Goal: Information Seeking & Learning: Learn about a topic

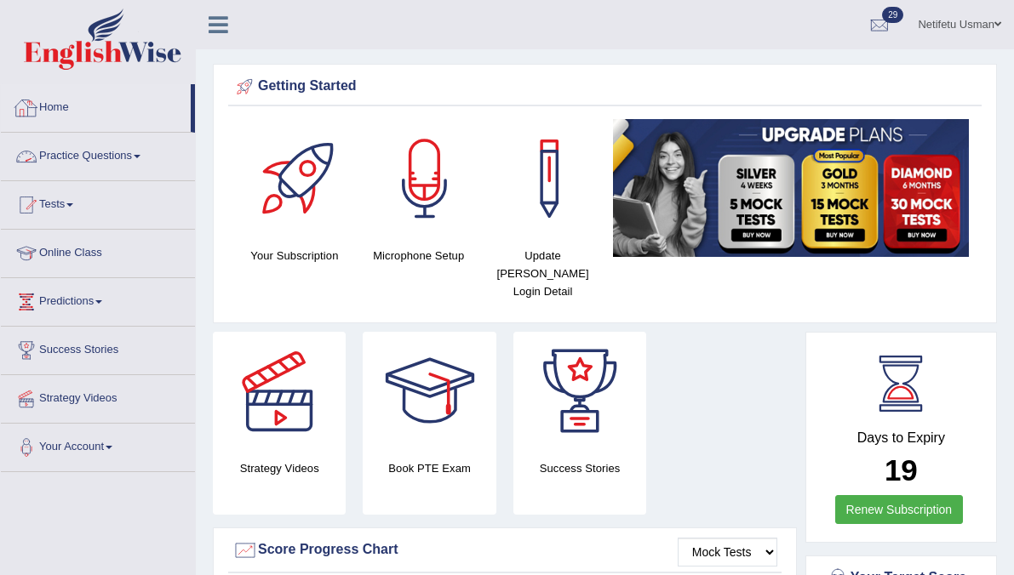
click at [51, 115] on link "Home" at bounding box center [96, 105] width 190 height 43
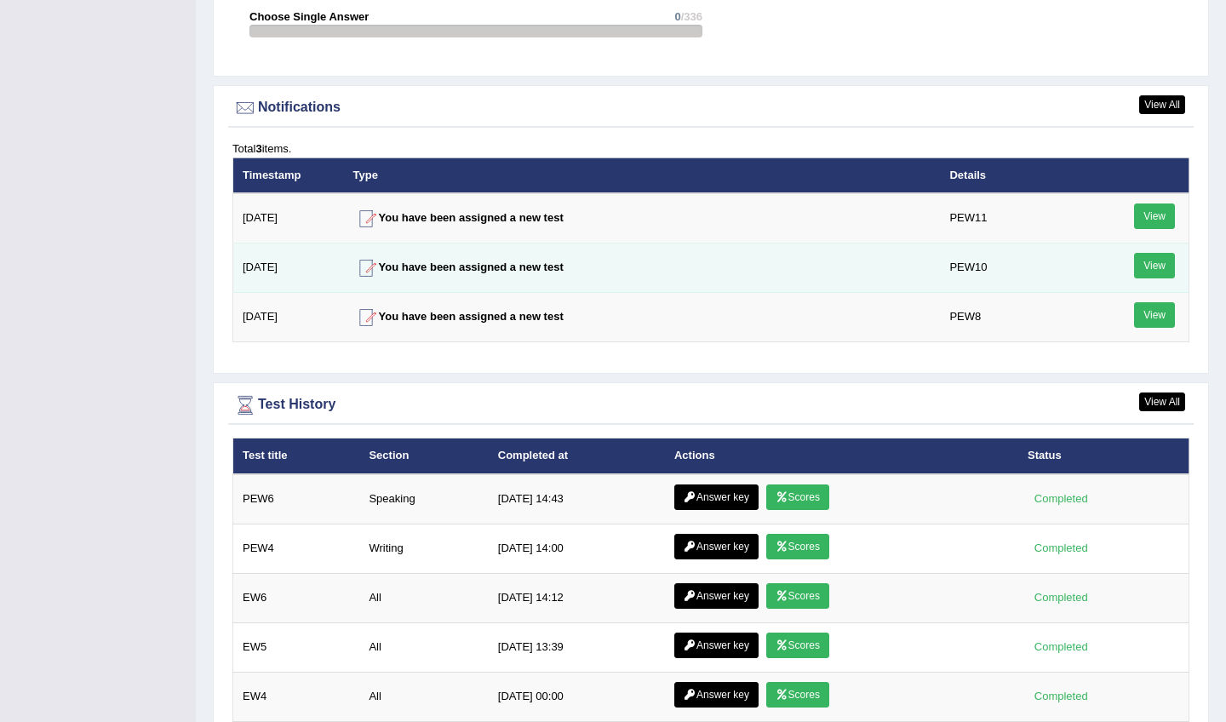
scroll to position [2226, 0]
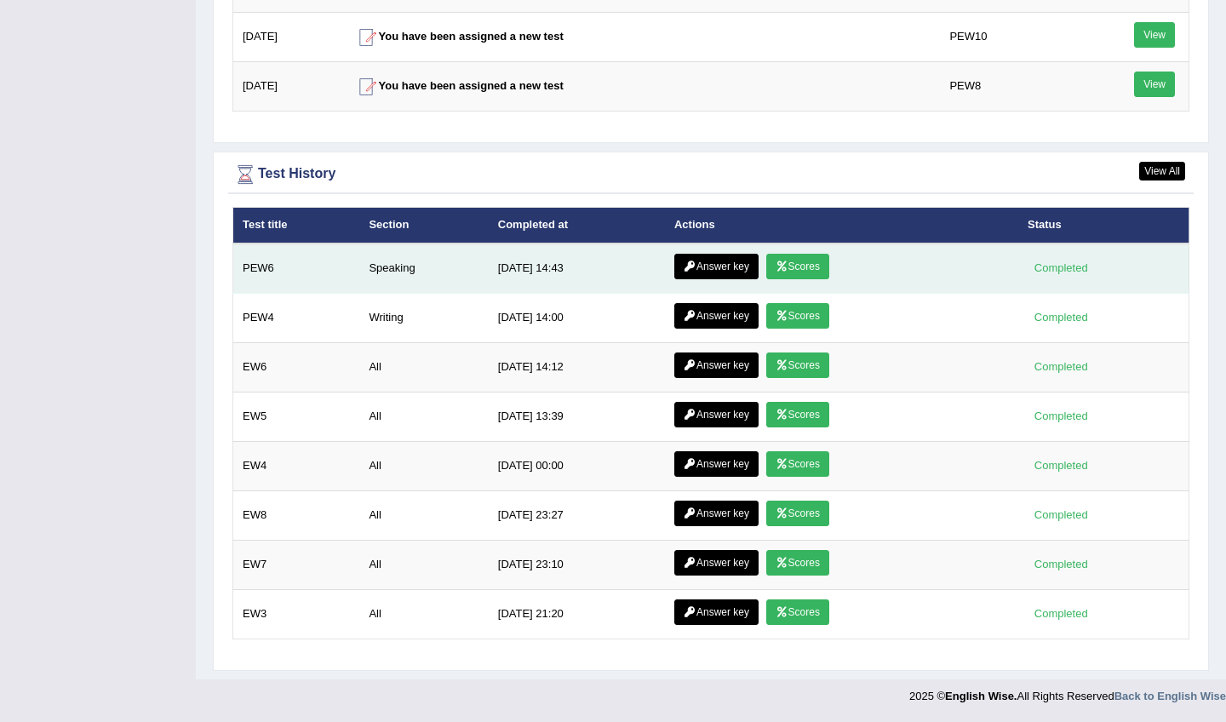
click at [809, 265] on link "Scores" at bounding box center [797, 267] width 63 height 26
click at [709, 263] on link "Answer key" at bounding box center [716, 267] width 84 height 26
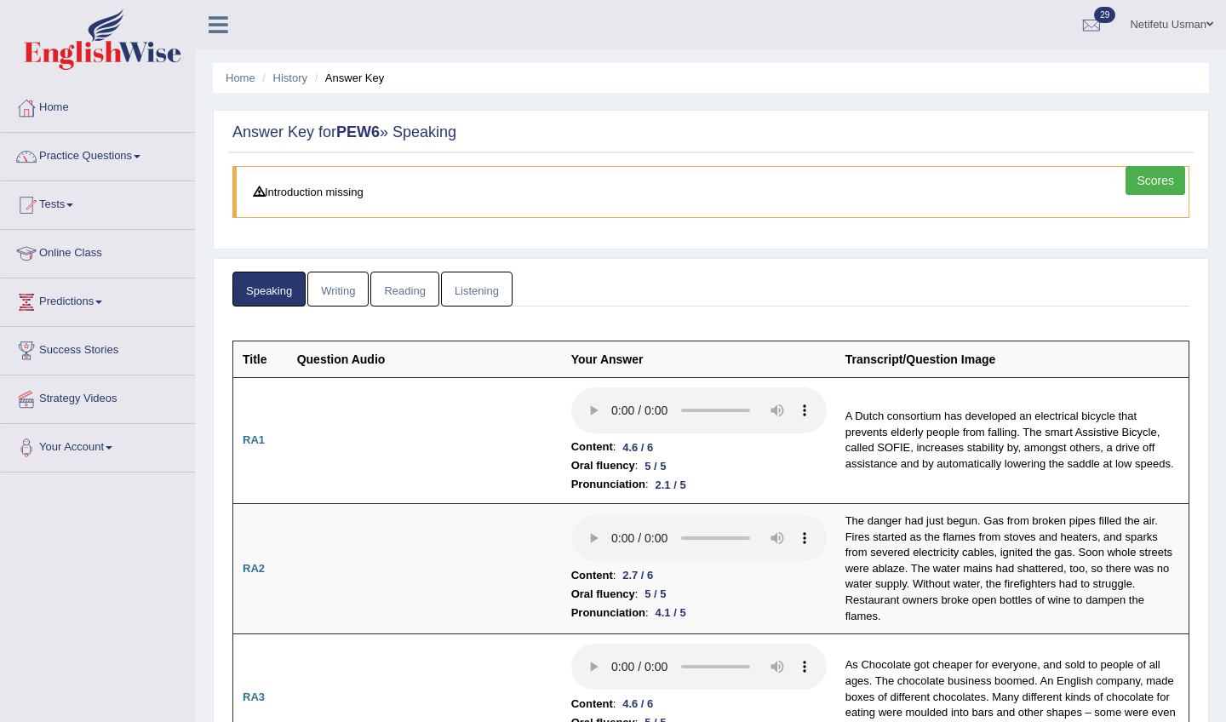
click at [73, 205] on span at bounding box center [69, 204] width 7 height 3
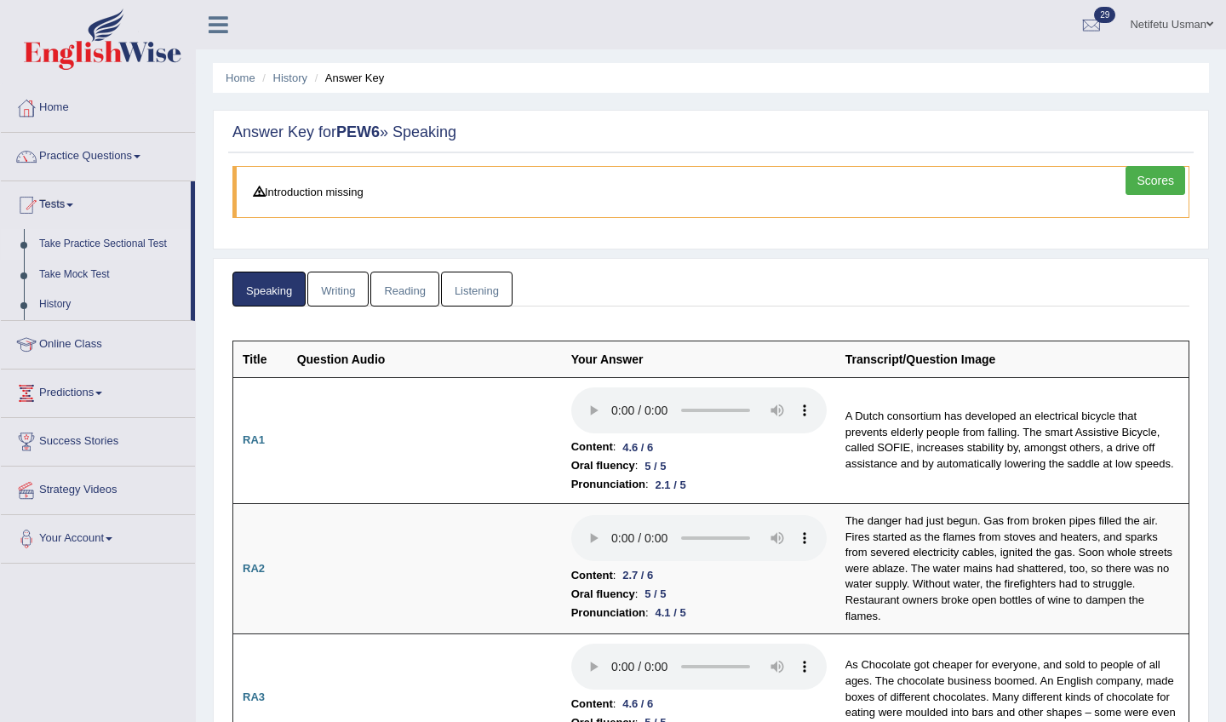
click at [84, 246] on link "Take Practice Sectional Test" at bounding box center [110, 244] width 159 height 31
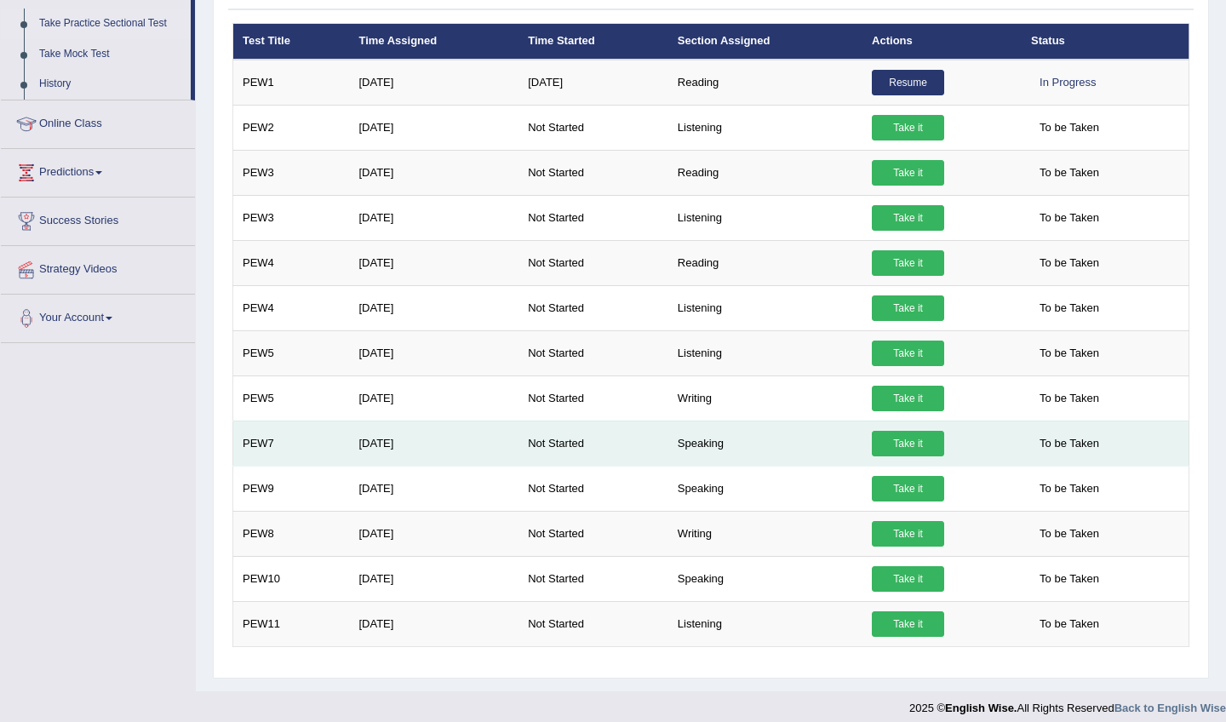
scroll to position [232, 0]
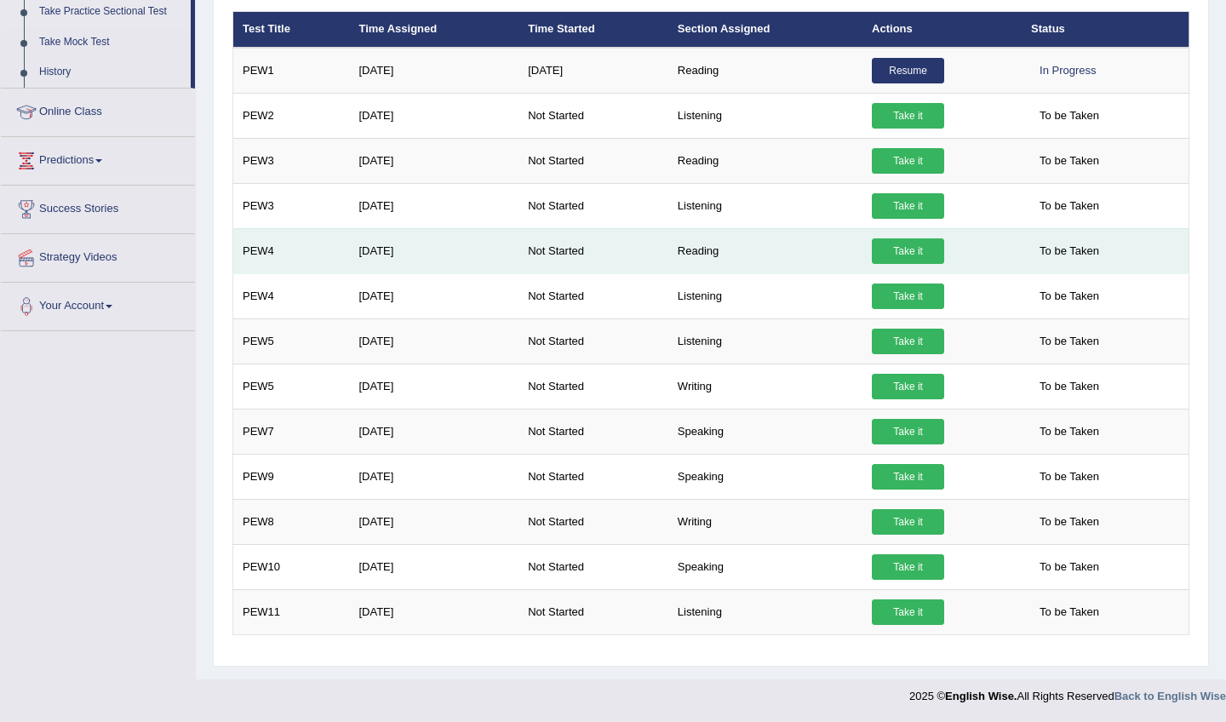
click at [899, 250] on link "Take it" at bounding box center [908, 251] width 72 height 26
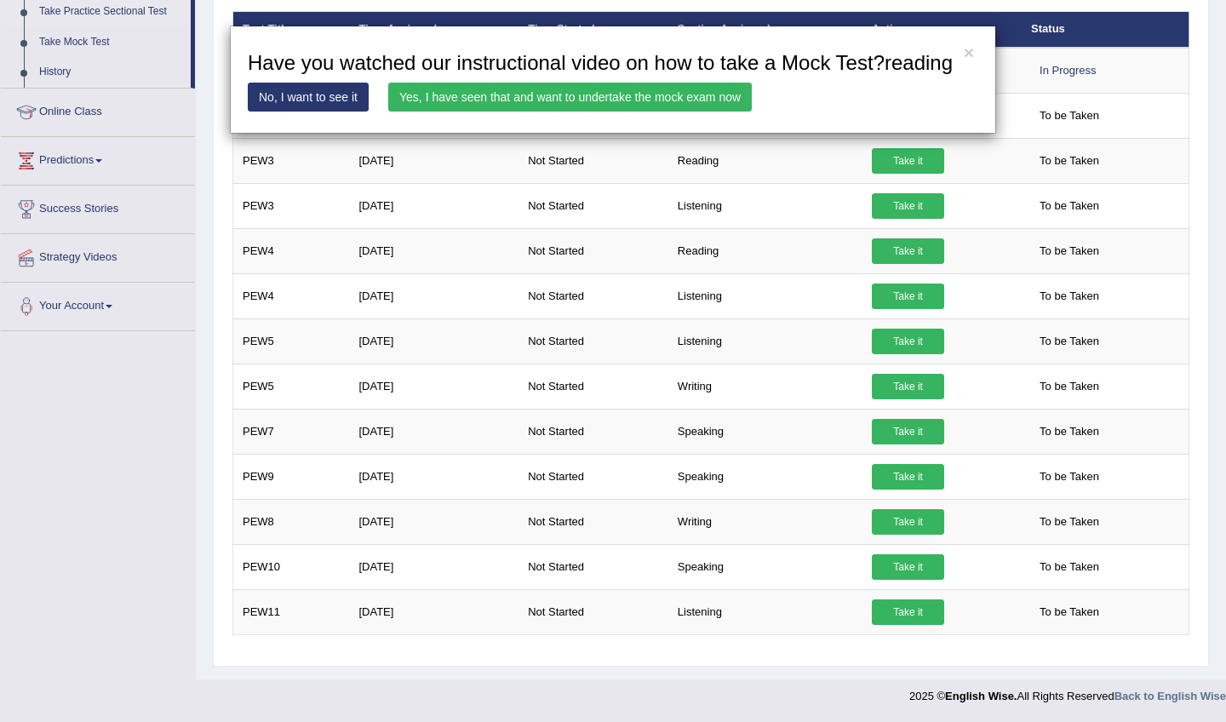
click at [467, 111] on link "Yes, I have seen that and want to undertake the mock exam now" at bounding box center [569, 97] width 363 height 29
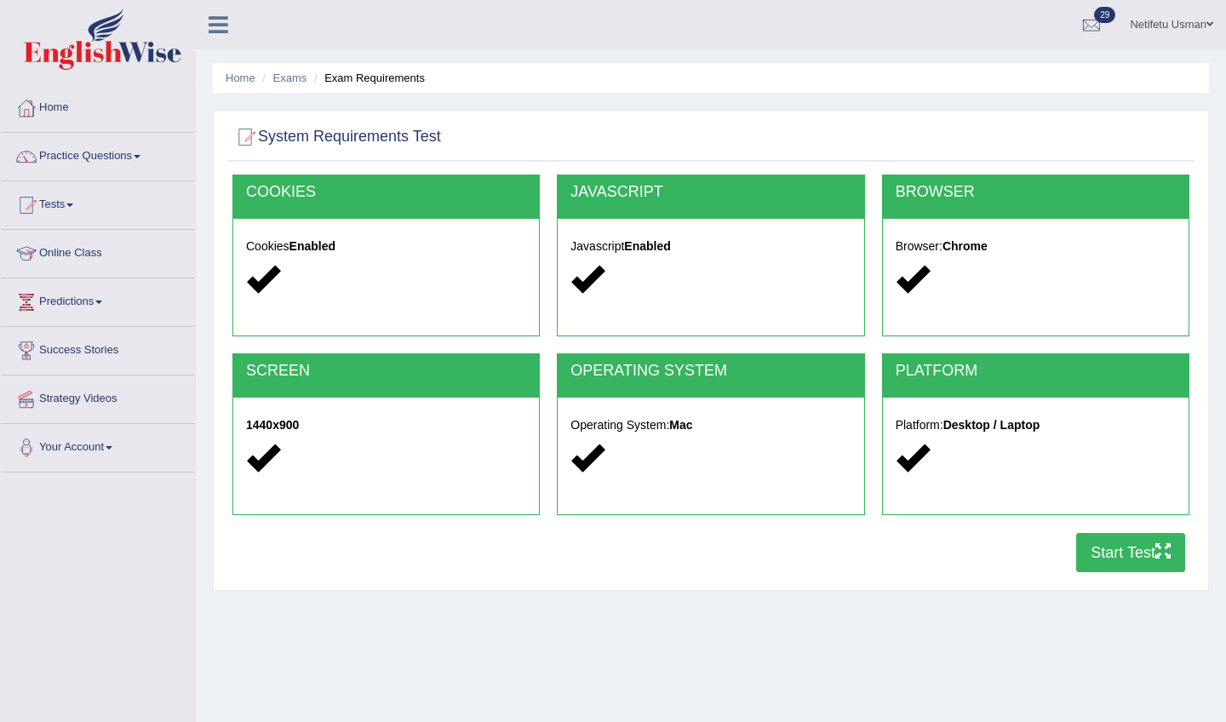
click at [1122, 563] on button "Start Test" at bounding box center [1130, 552] width 109 height 39
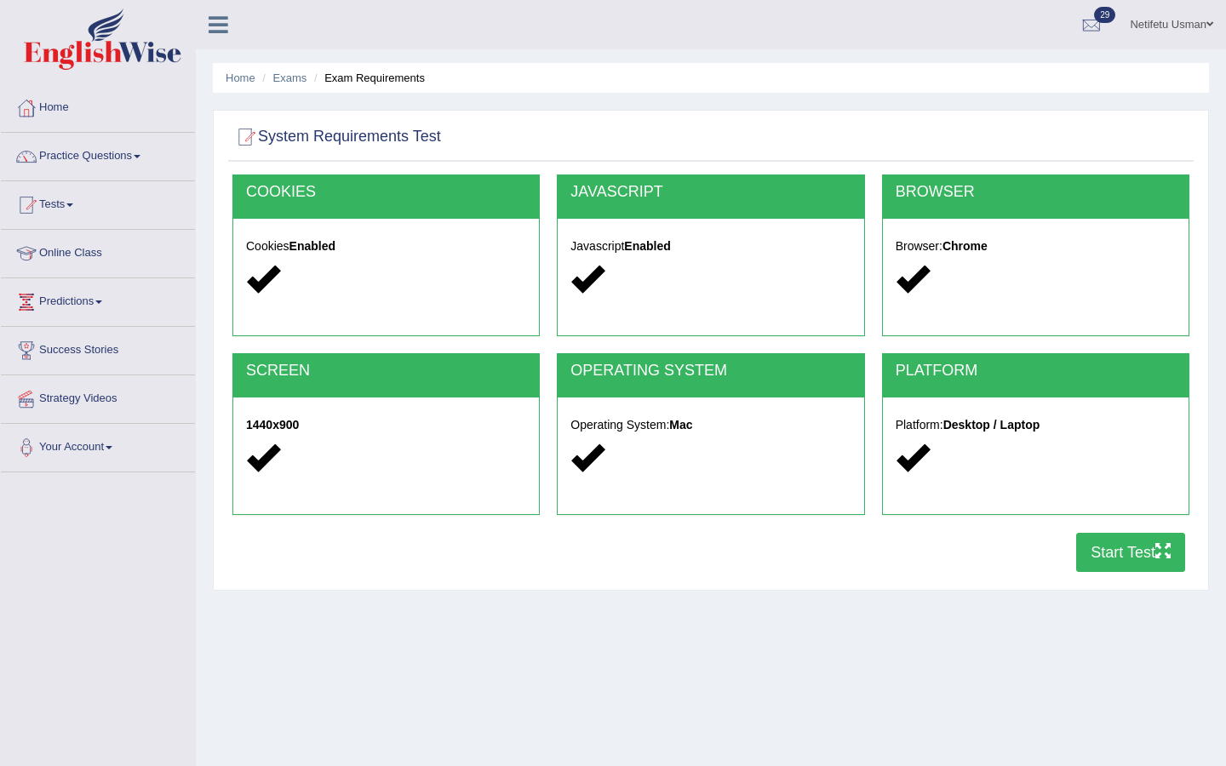
click at [1103, 546] on button "Start Test" at bounding box center [1130, 552] width 109 height 39
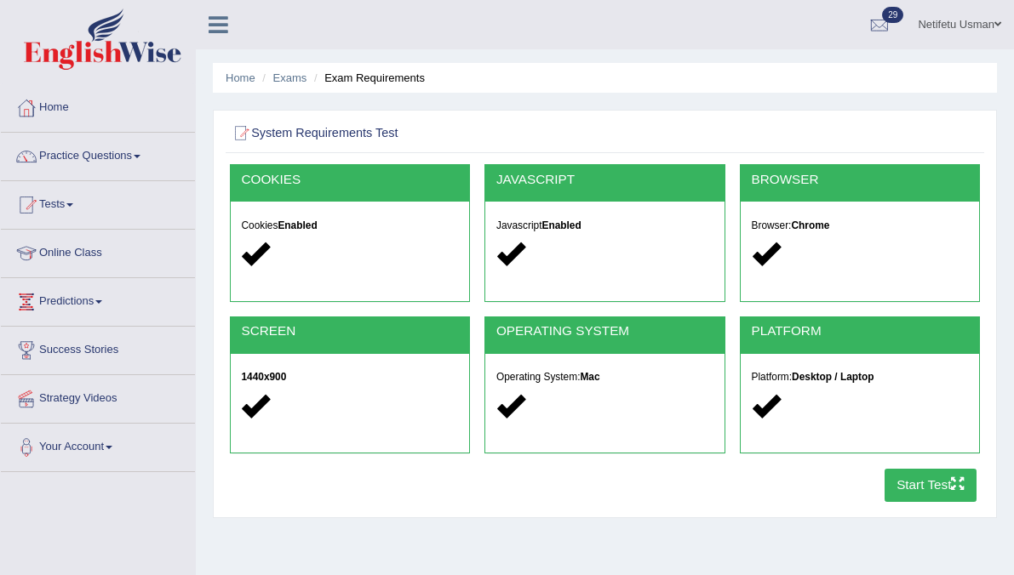
click at [920, 484] on button "Start Test" at bounding box center [930, 485] width 93 height 33
click at [62, 96] on link "Home" at bounding box center [98, 105] width 194 height 43
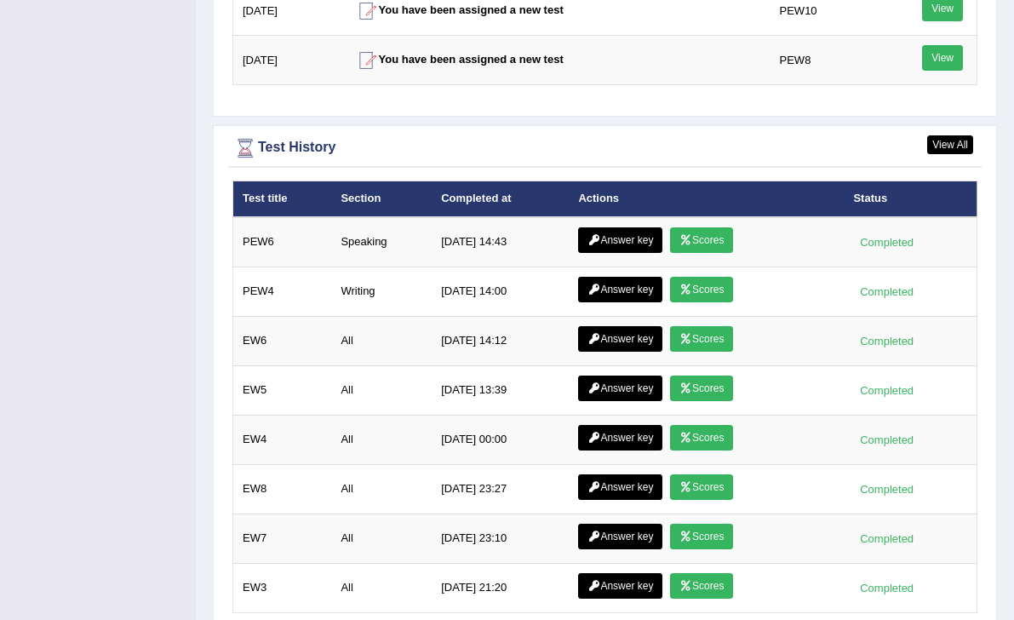
scroll to position [2322, 0]
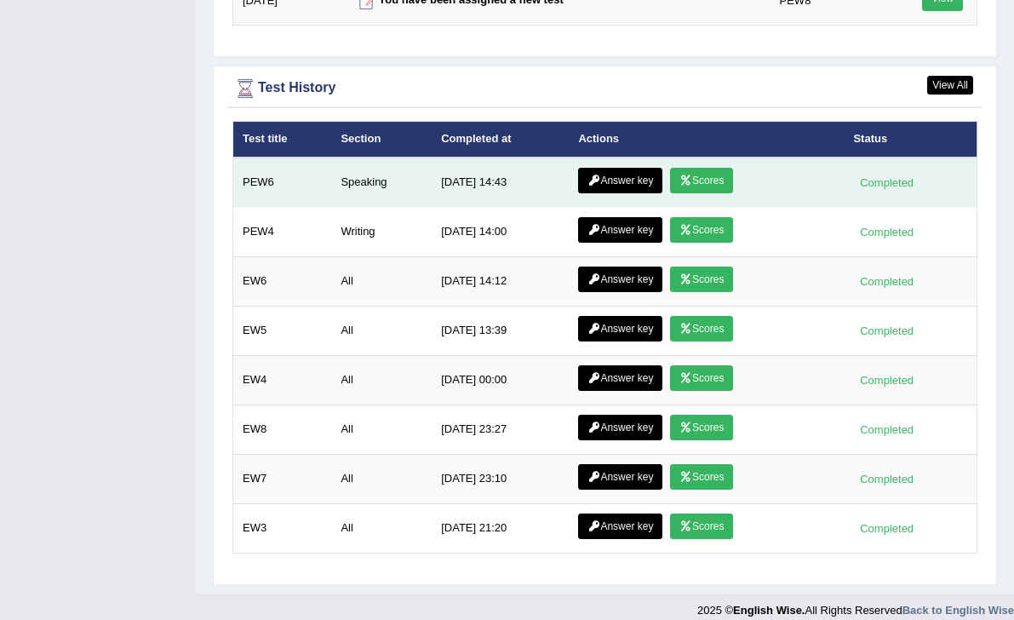
click at [629, 169] on link "Answer key" at bounding box center [620, 181] width 84 height 26
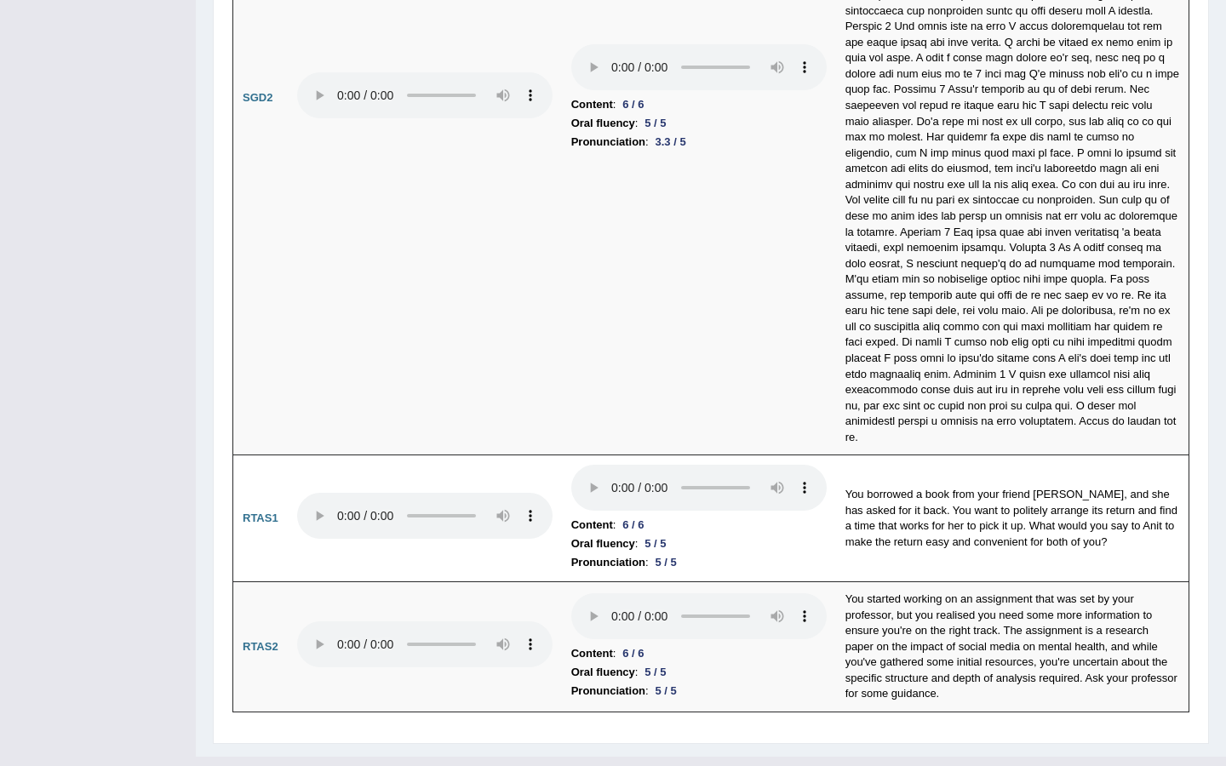
scroll to position [5077, 0]
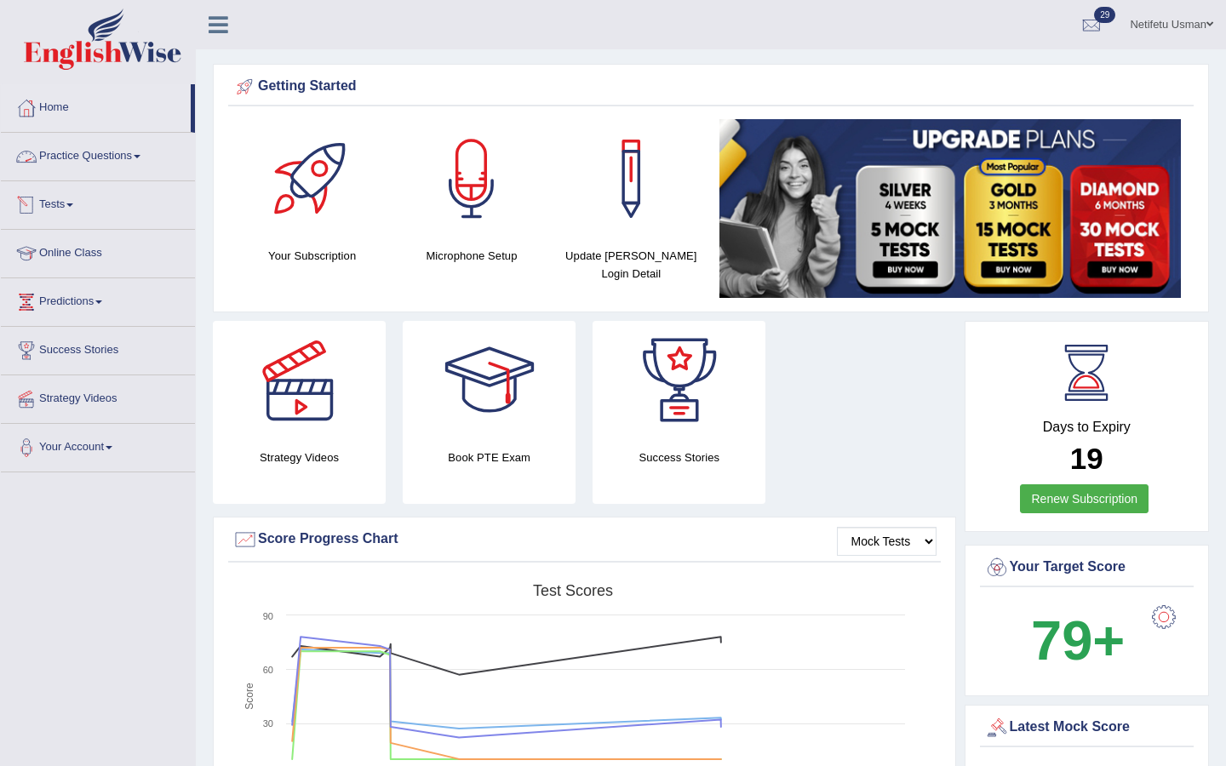
click at [133, 161] on link "Practice Questions" at bounding box center [98, 154] width 194 height 43
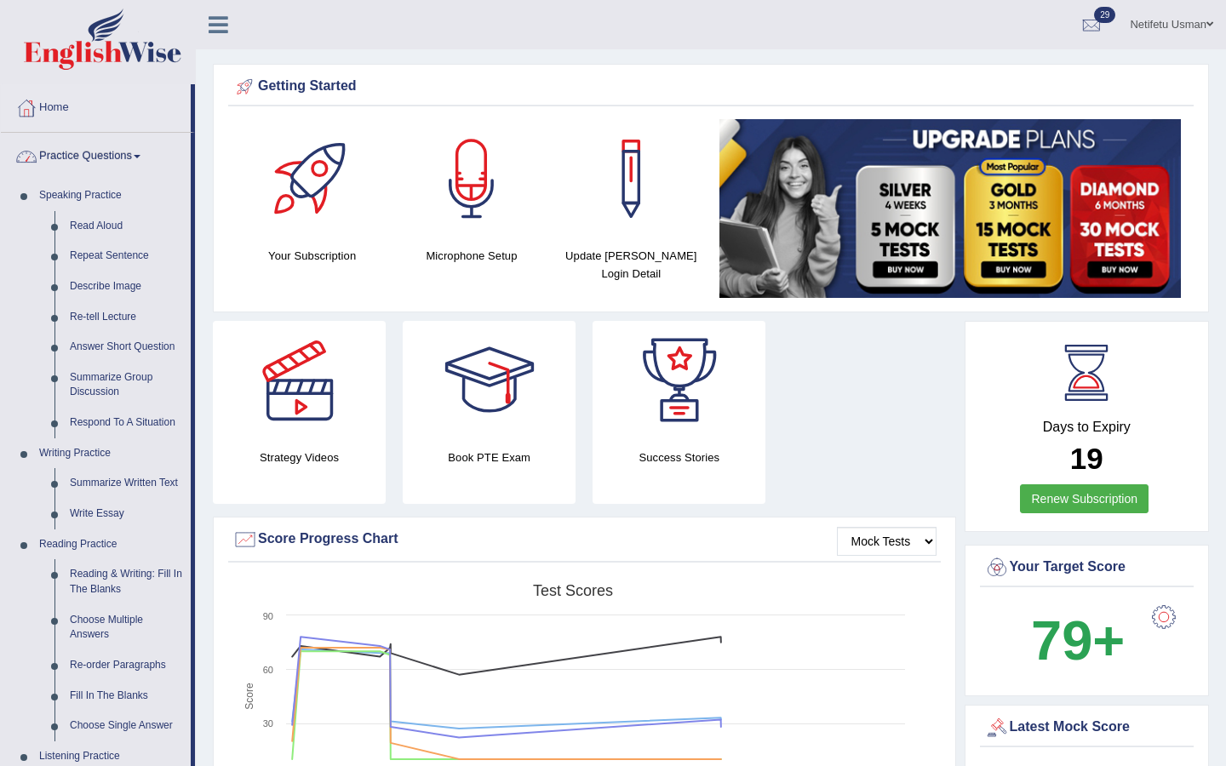
click at [135, 163] on link "Practice Questions" at bounding box center [96, 154] width 190 height 43
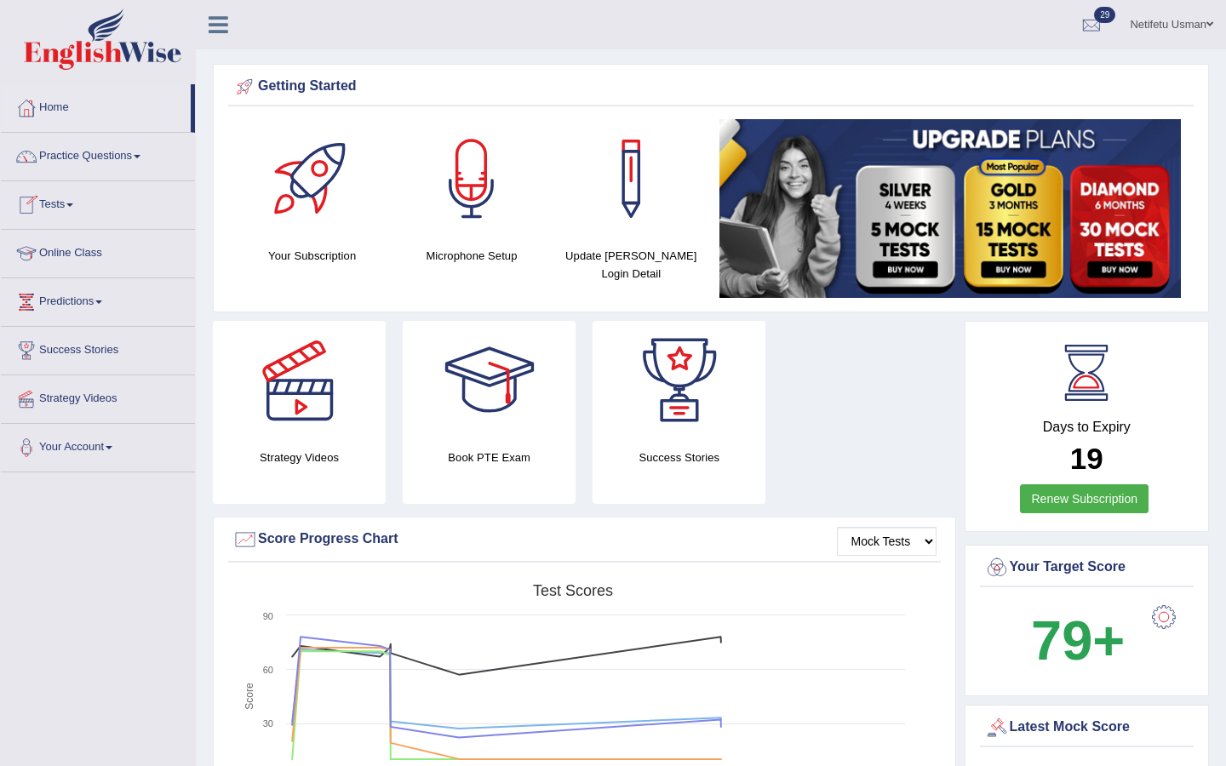
click at [73, 213] on link "Tests" at bounding box center [98, 202] width 194 height 43
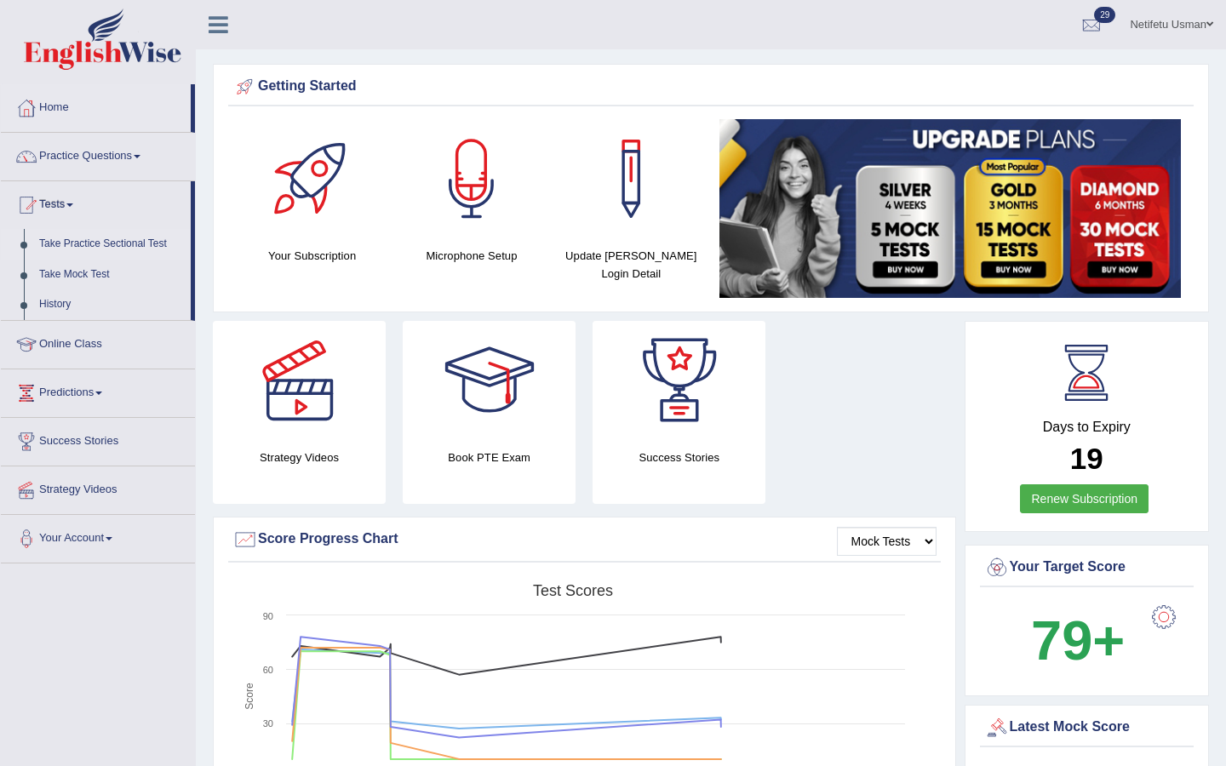
click at [94, 246] on link "Take Practice Sectional Test" at bounding box center [110, 244] width 159 height 31
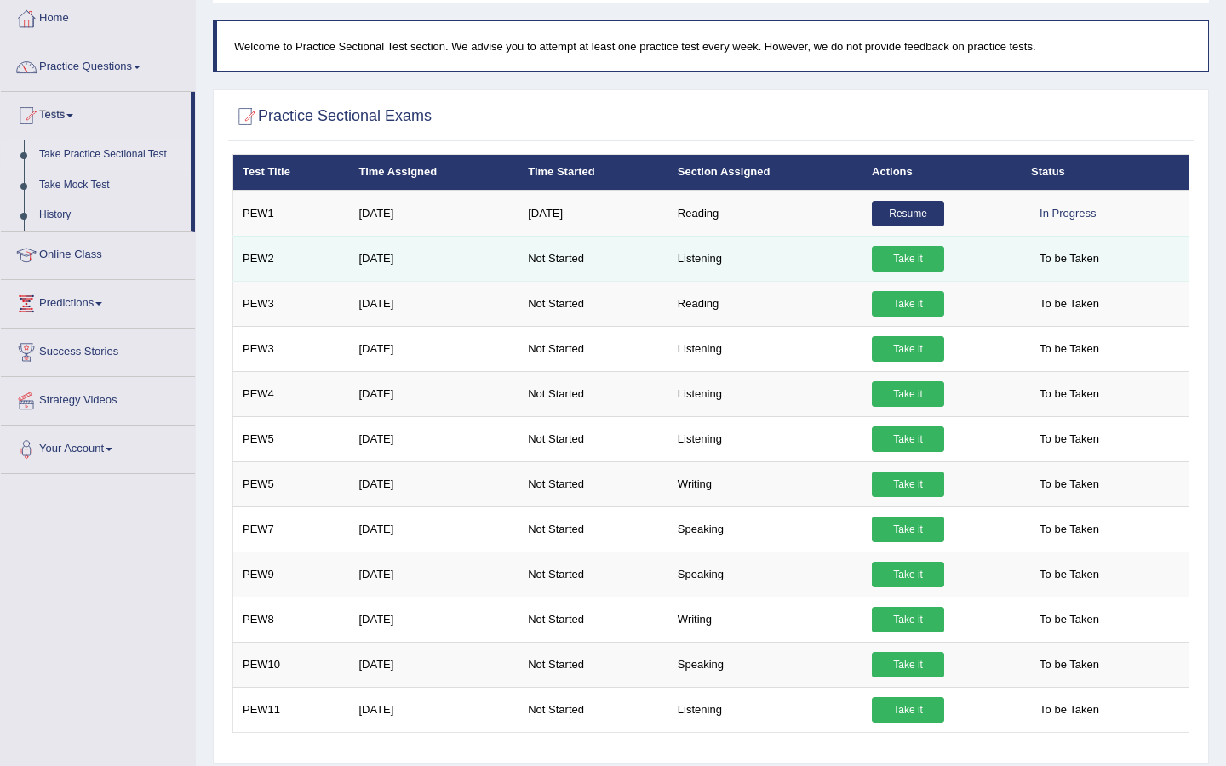
scroll to position [90, 0]
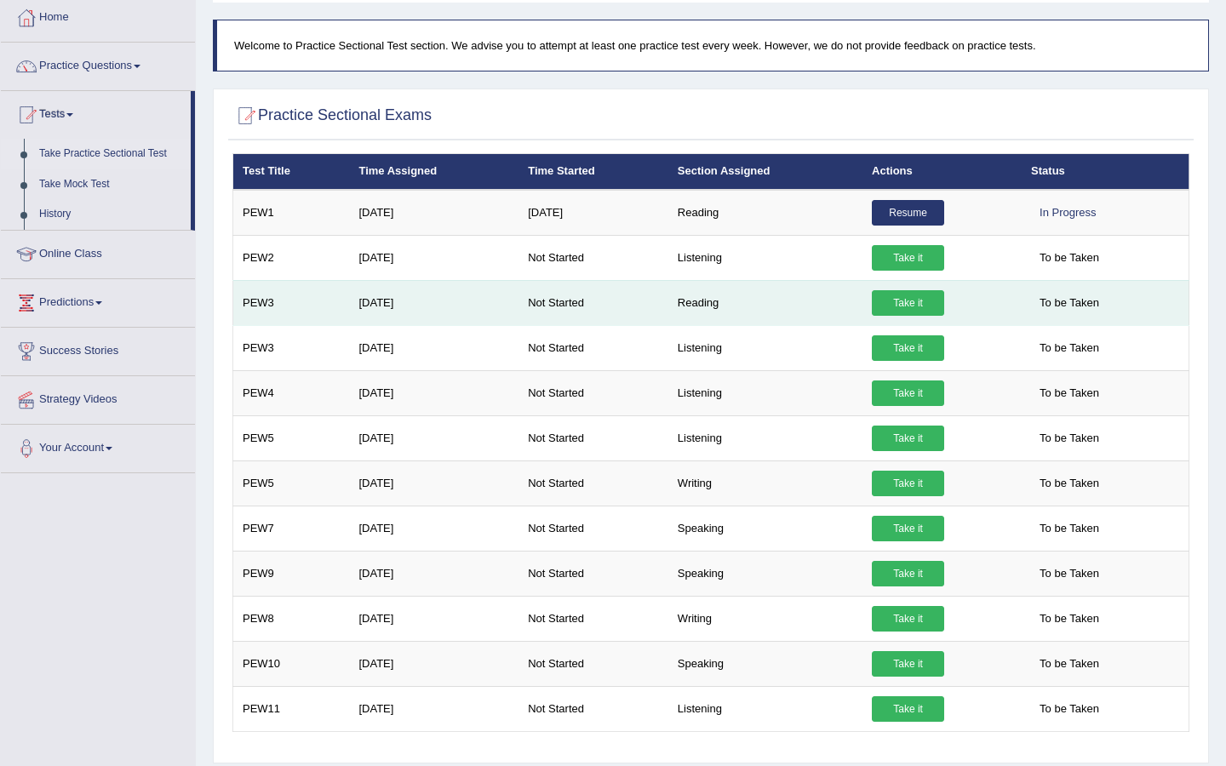
click at [916, 304] on link "Take it" at bounding box center [908, 303] width 72 height 26
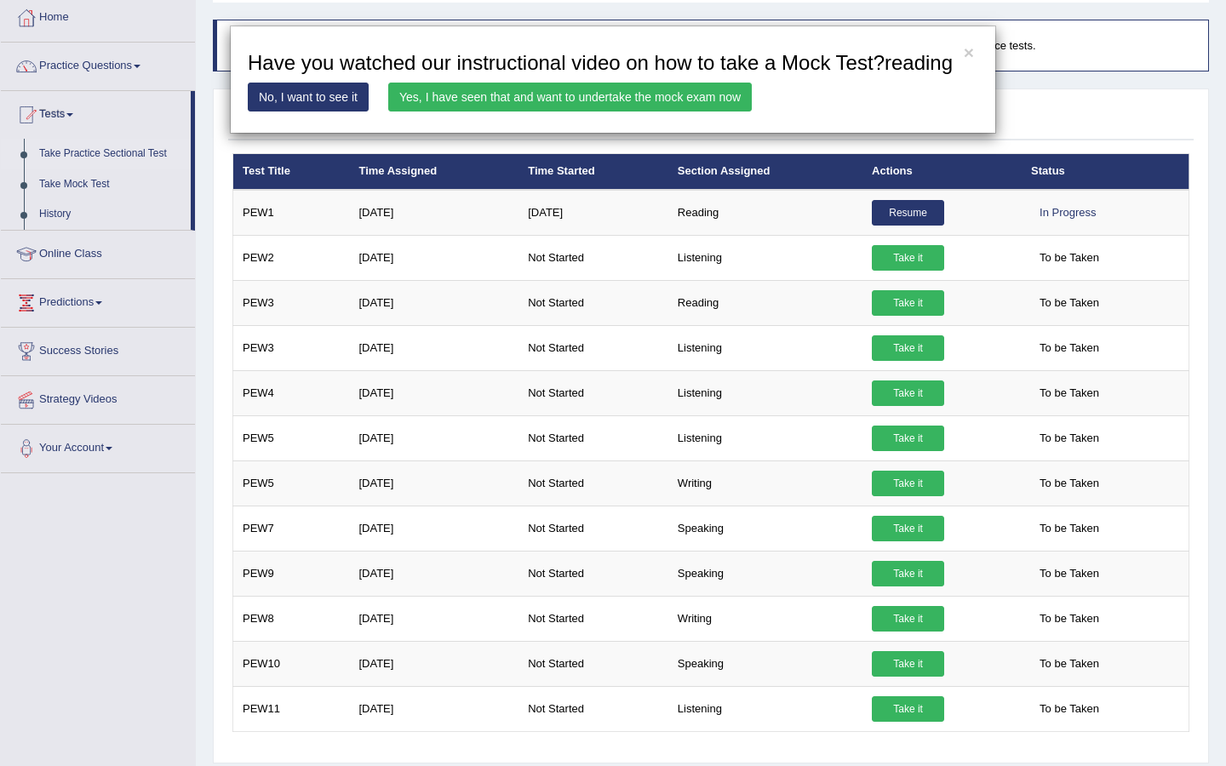
click at [556, 111] on link "Yes, I have seen that and want to undertake the mock exam now" at bounding box center [569, 97] width 363 height 29
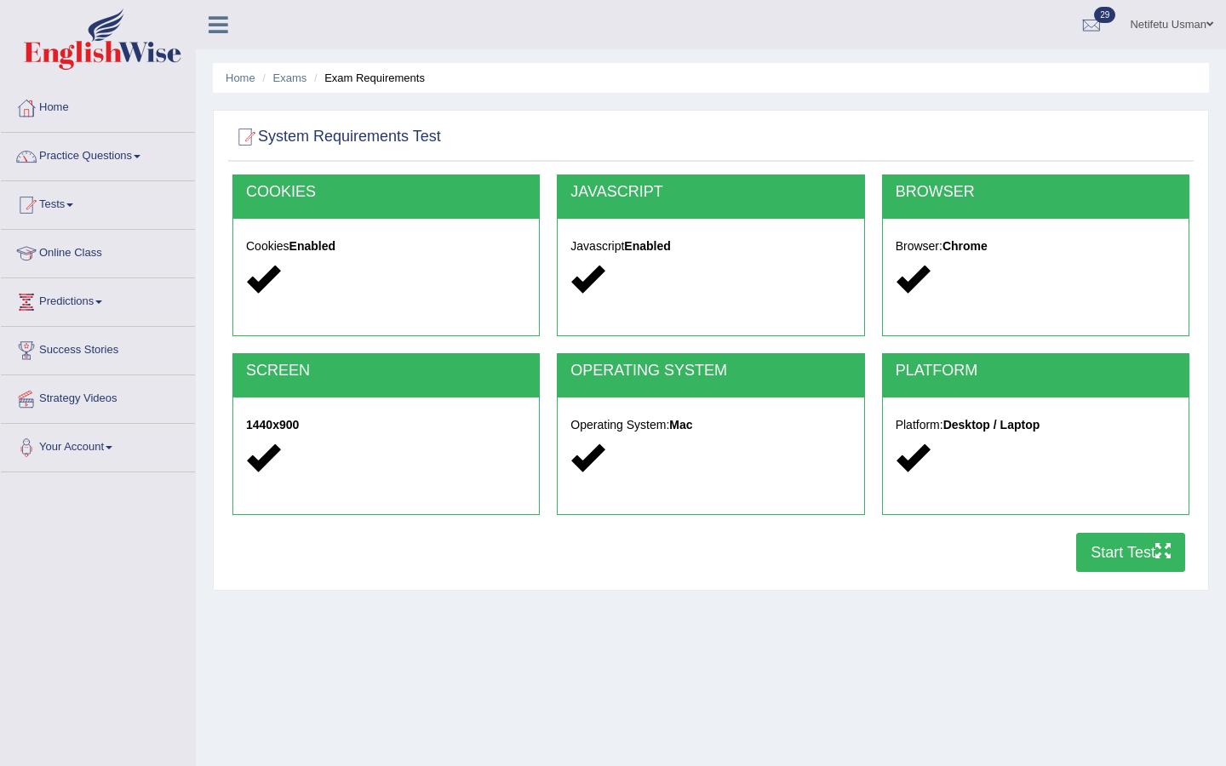
click at [1108, 552] on button "Start Test" at bounding box center [1130, 552] width 109 height 39
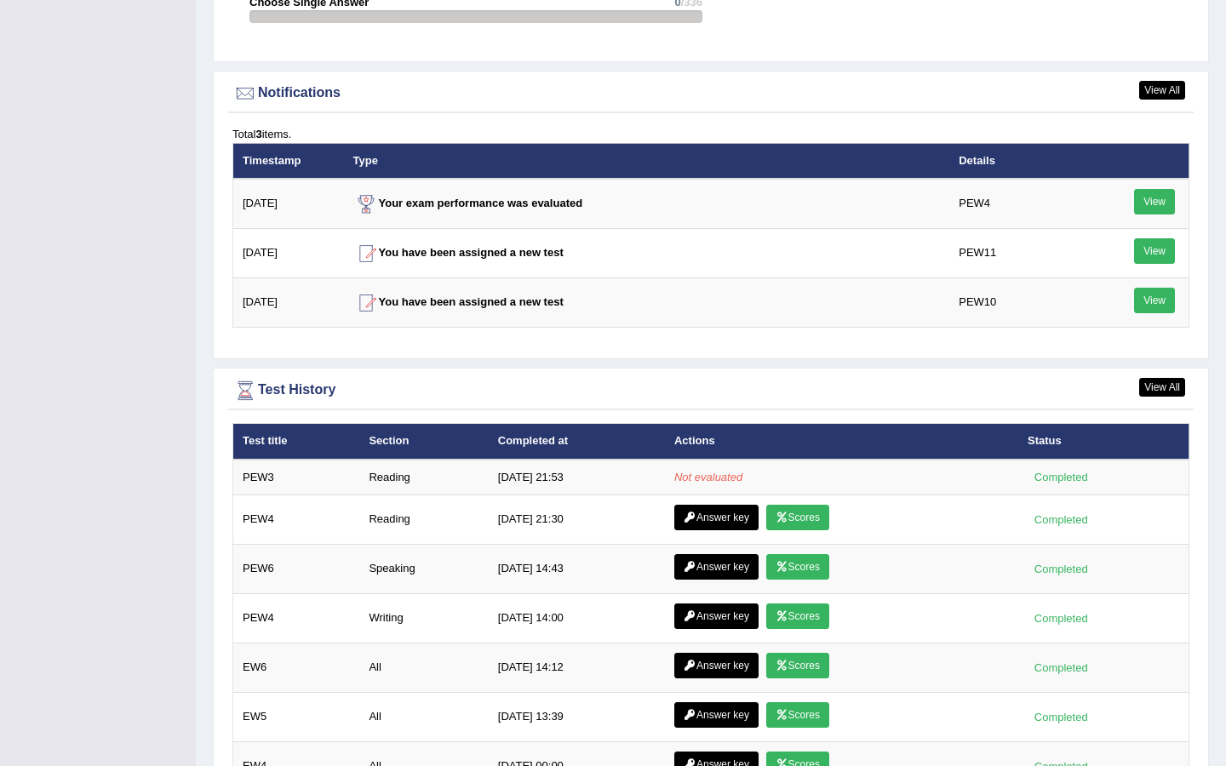
scroll to position [2168, 0]
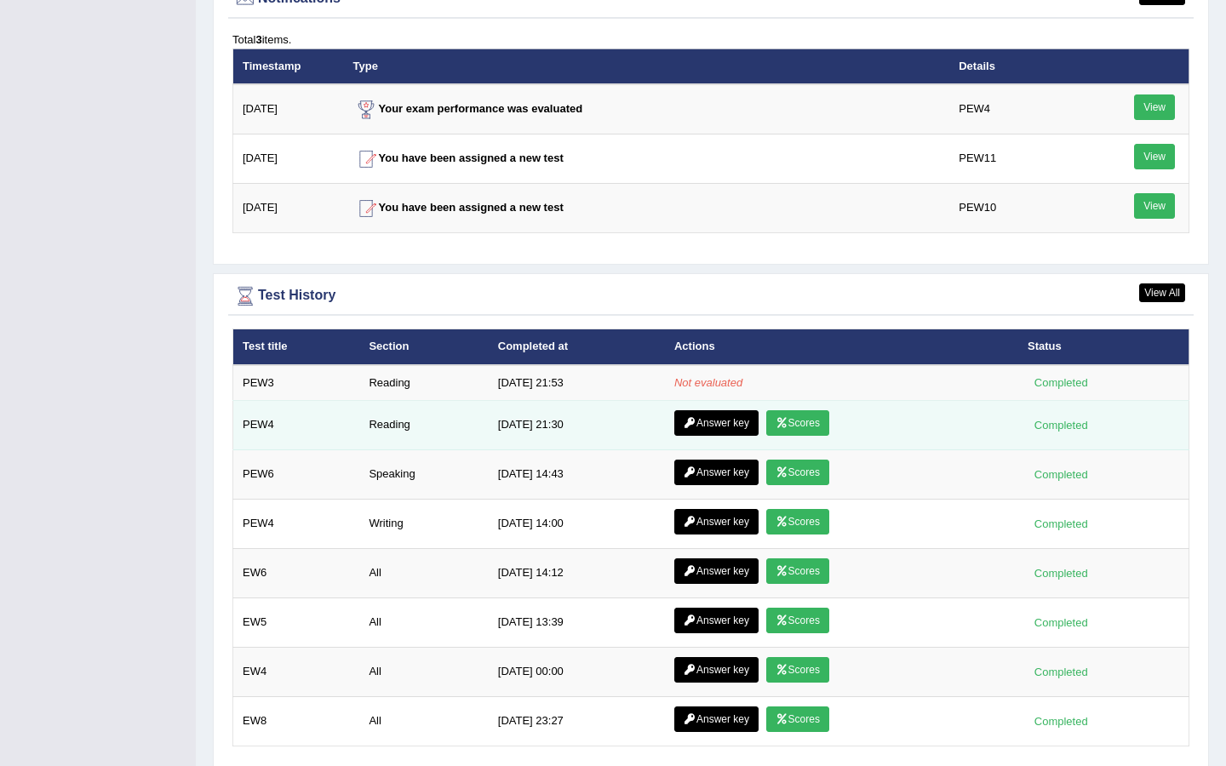
scroll to position [2168, 0]
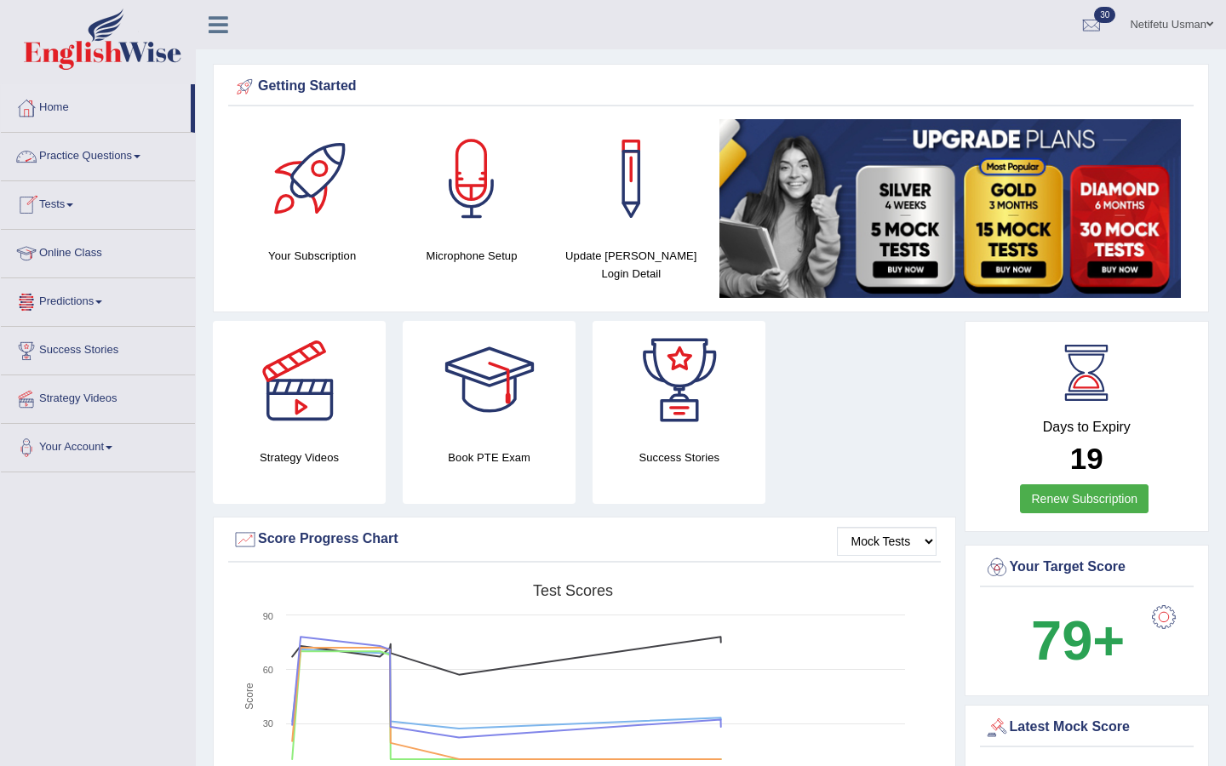
click at [109, 146] on link "Practice Questions" at bounding box center [98, 154] width 194 height 43
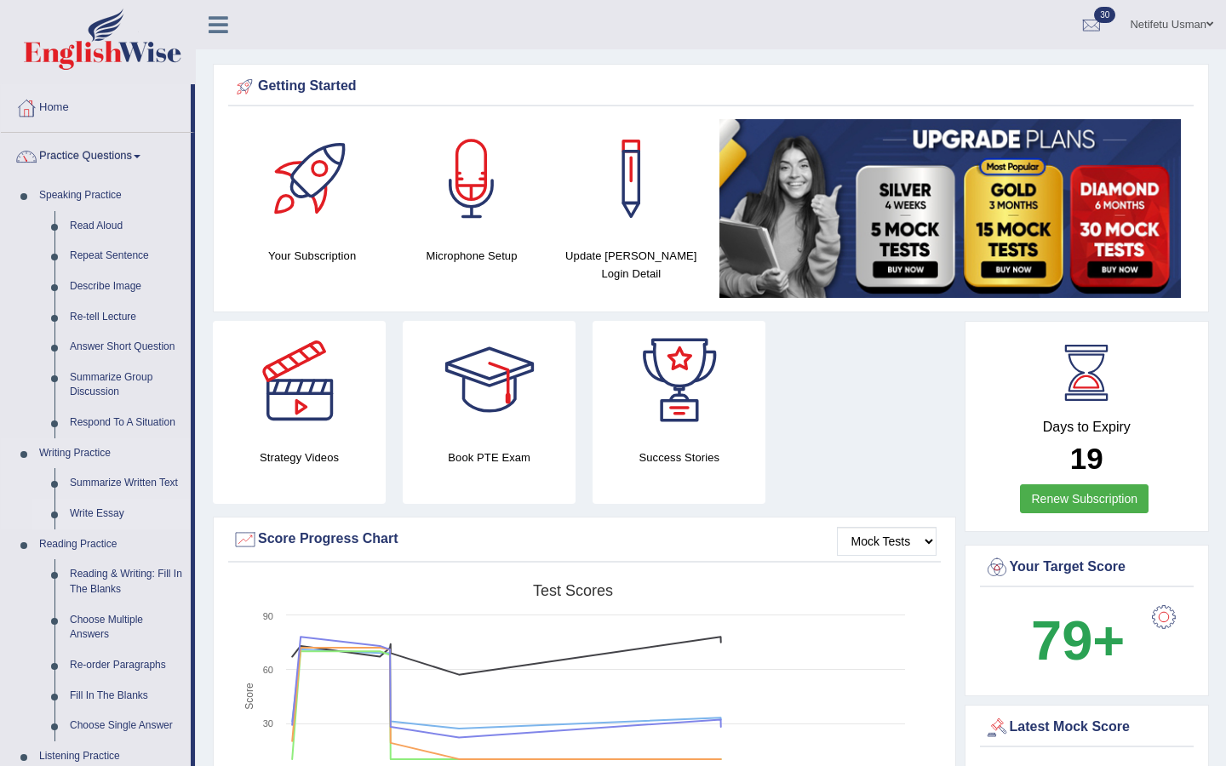
scroll to position [57, 0]
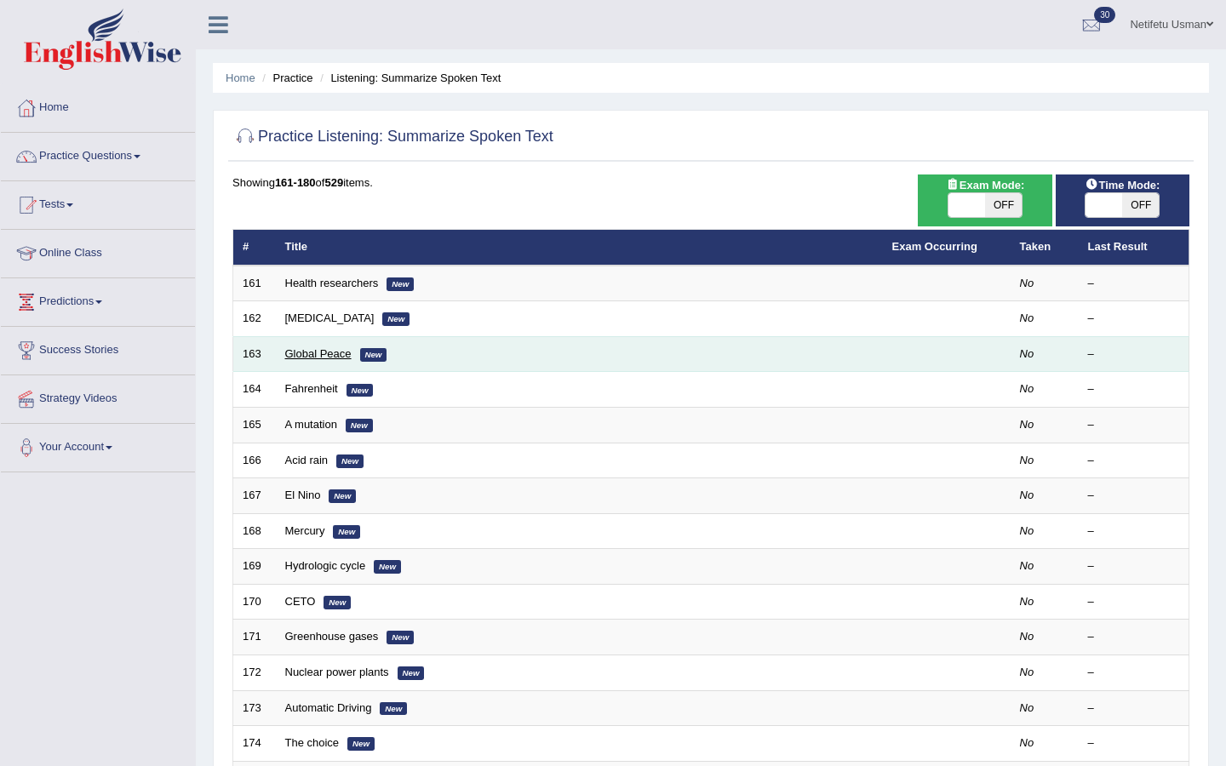
click at [331, 355] on link "Global Peace" at bounding box center [318, 353] width 66 height 13
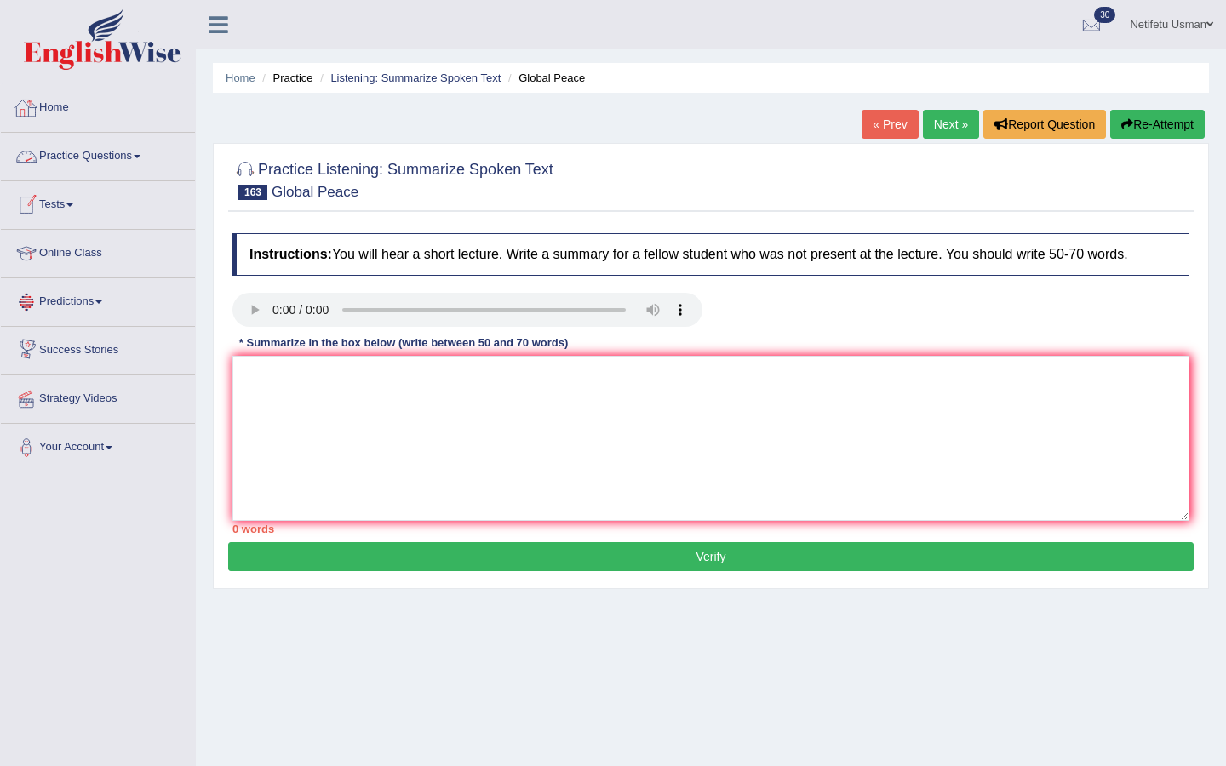
click at [54, 106] on link "Home" at bounding box center [98, 105] width 194 height 43
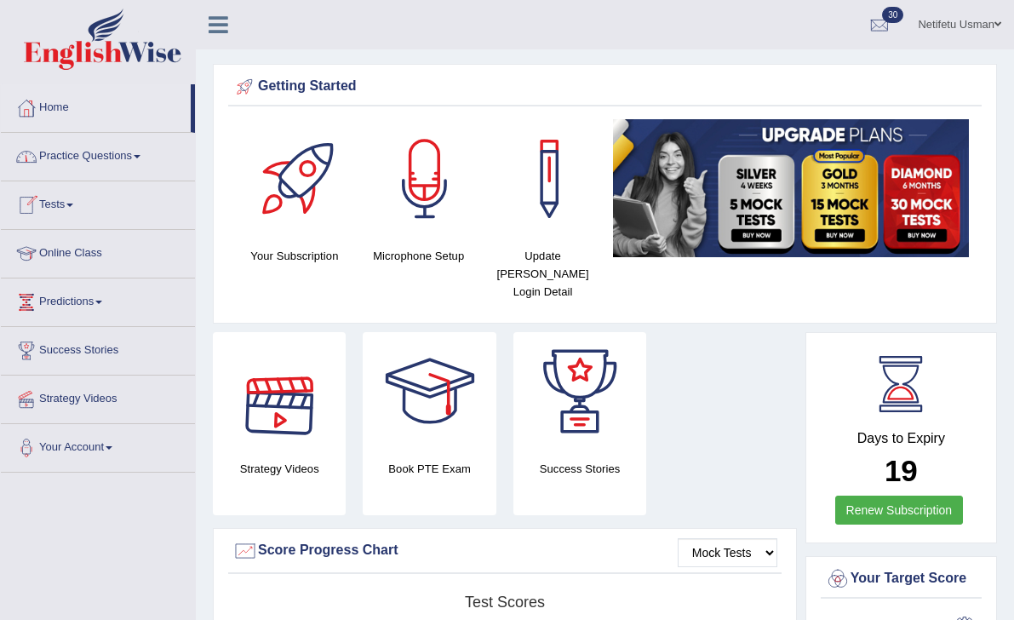
click at [73, 205] on span at bounding box center [69, 204] width 7 height 3
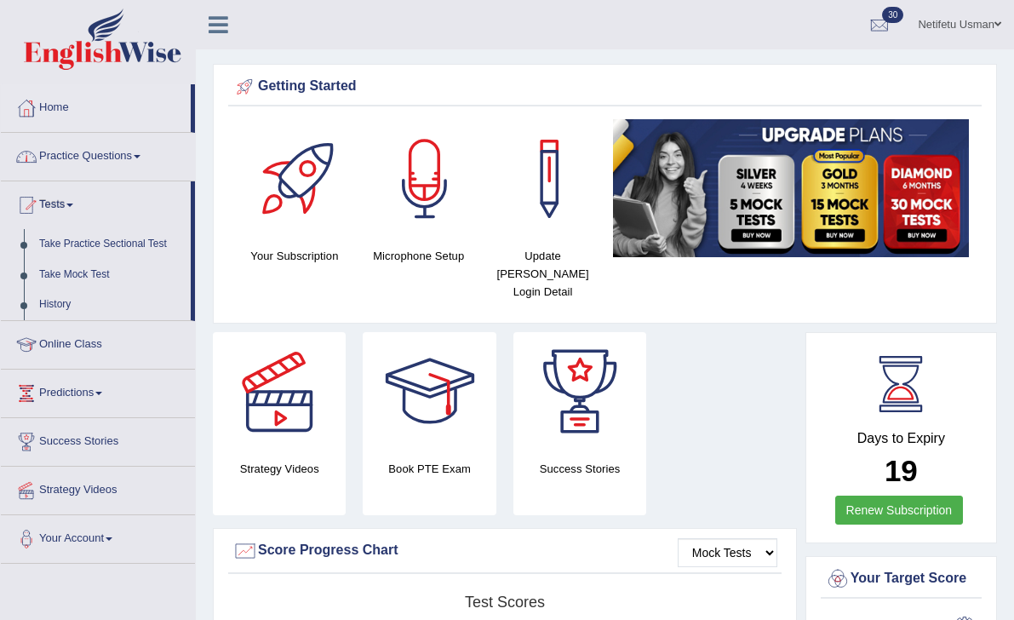
click at [100, 164] on link "Practice Questions" at bounding box center [98, 154] width 194 height 43
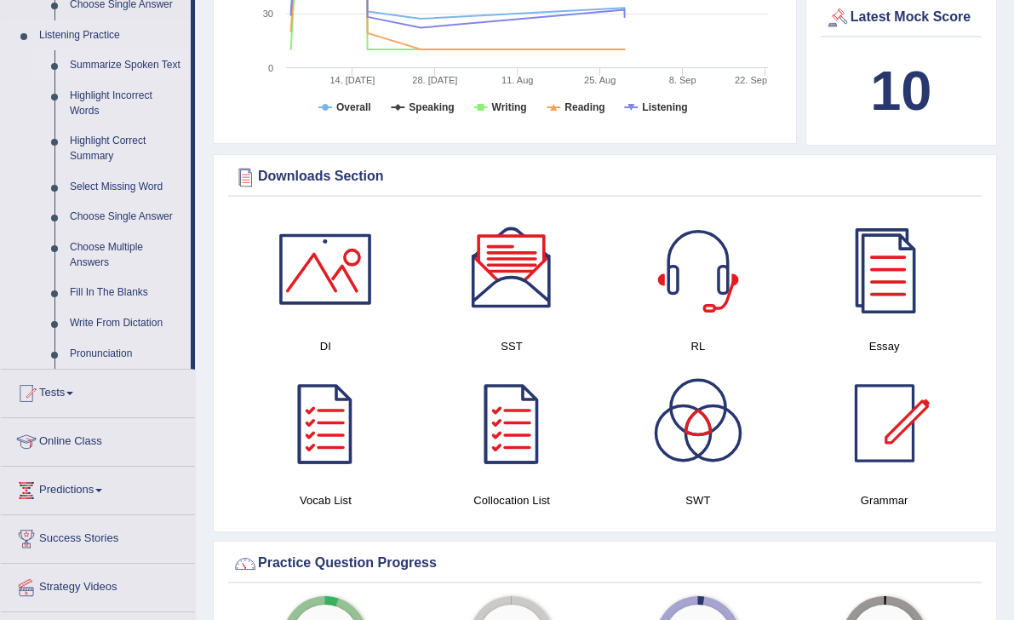
click at [117, 81] on link "Summarize Spoken Text" at bounding box center [126, 65] width 129 height 31
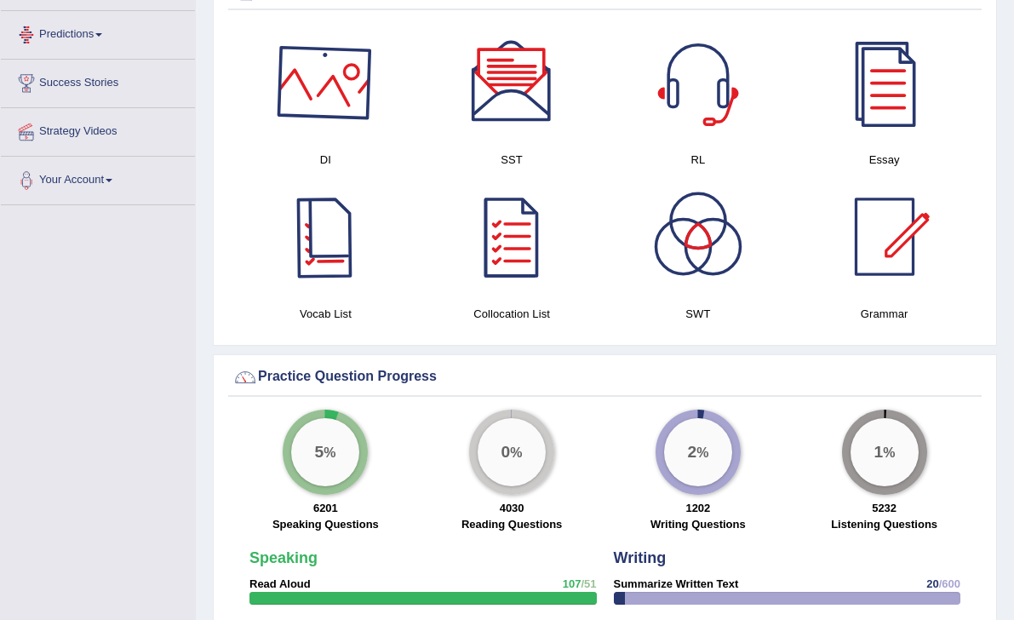
scroll to position [1054, 0]
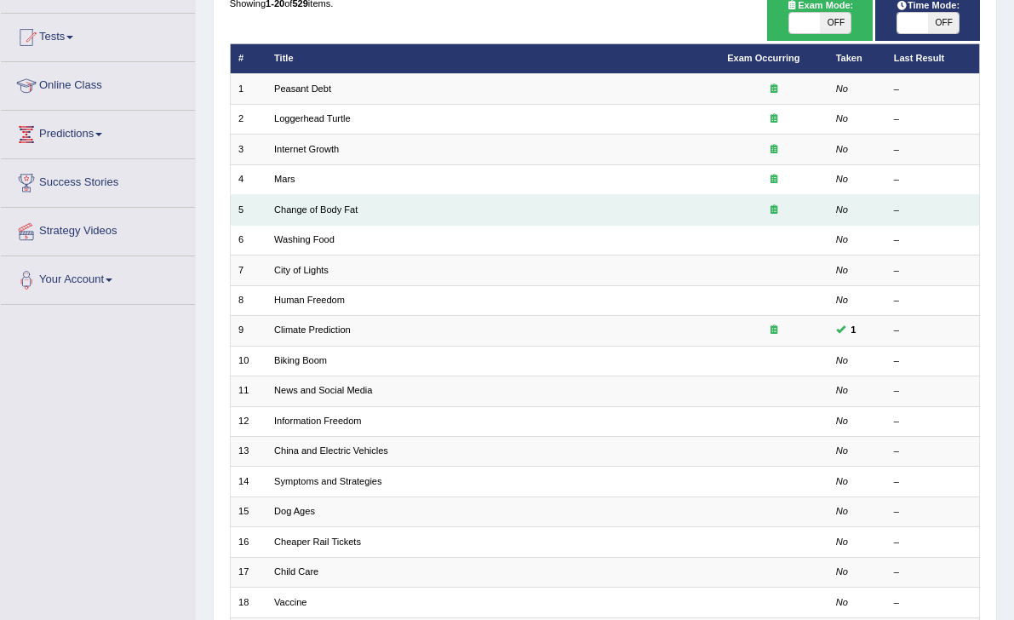
scroll to position [352, 0]
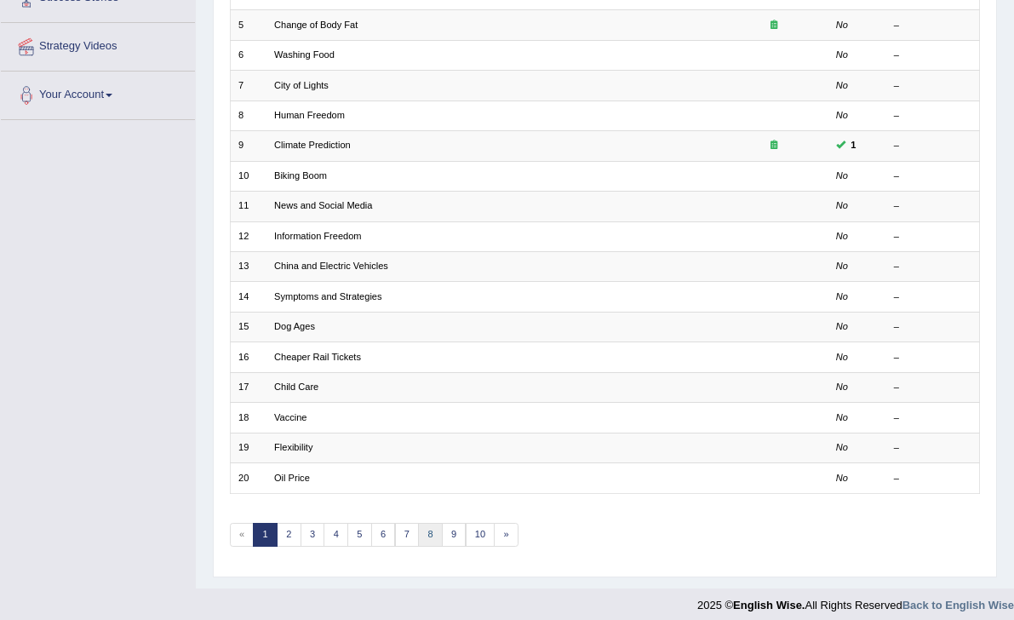
click at [418, 529] on link "8" at bounding box center [430, 535] width 25 height 24
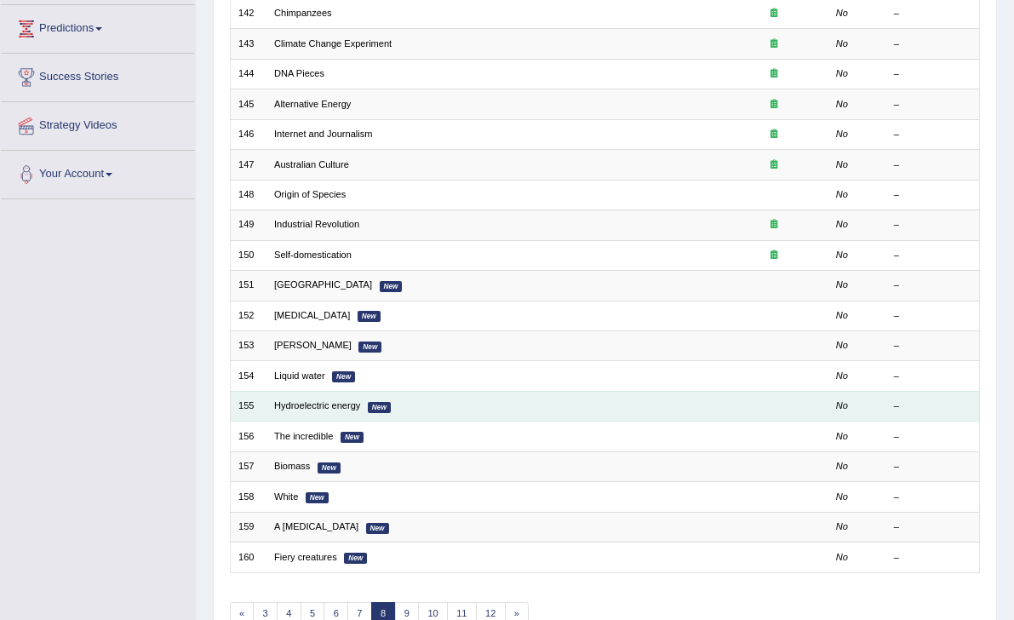
scroll to position [287, 0]
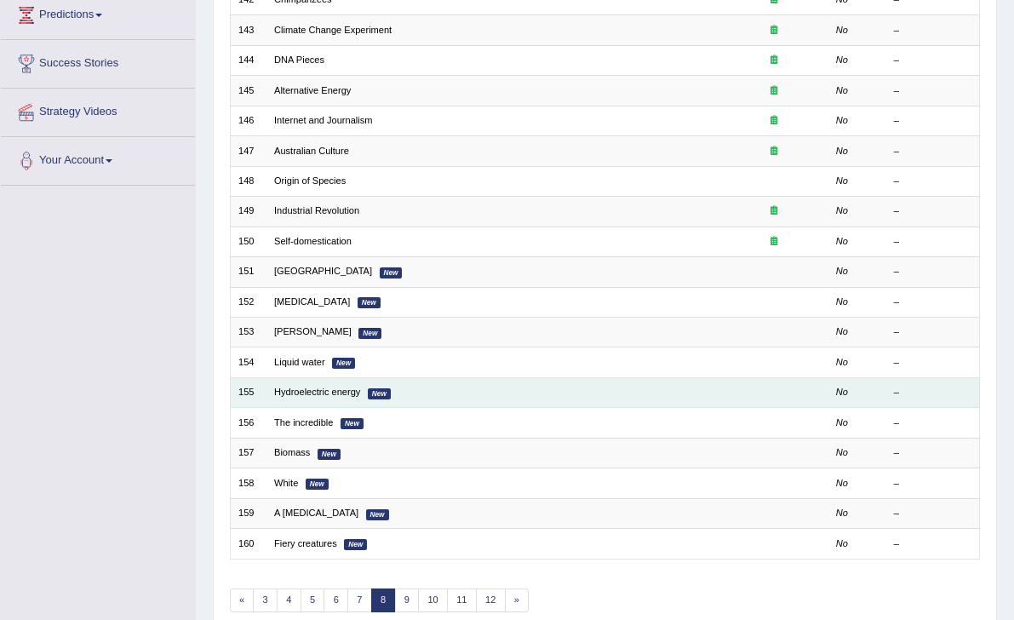
click at [333, 377] on td "Hydroelectric energy New" at bounding box center [492, 392] width 453 height 30
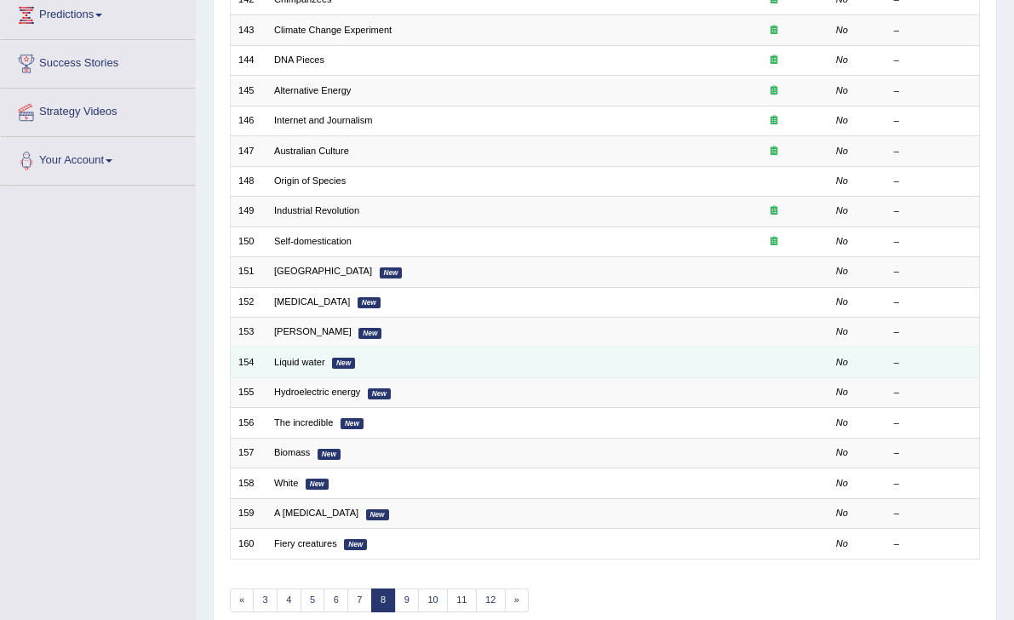
click at [343, 360] on em "New" at bounding box center [343, 362] width 23 height 11
click at [315, 357] on link "Liquid water" at bounding box center [299, 362] width 51 height 10
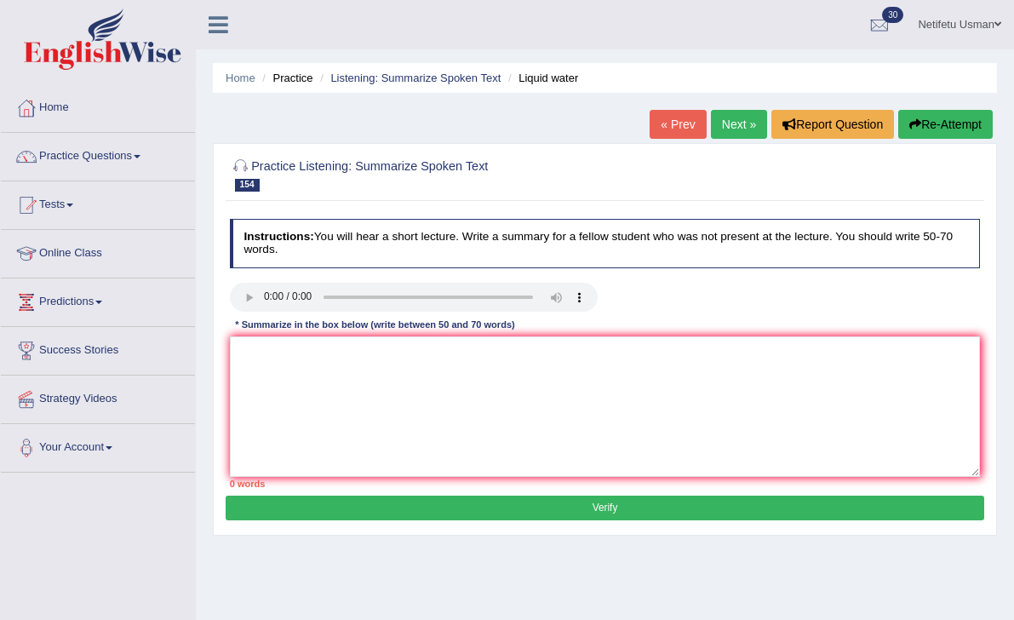
click at [441, 413] on textarea at bounding box center [605, 406] width 751 height 140
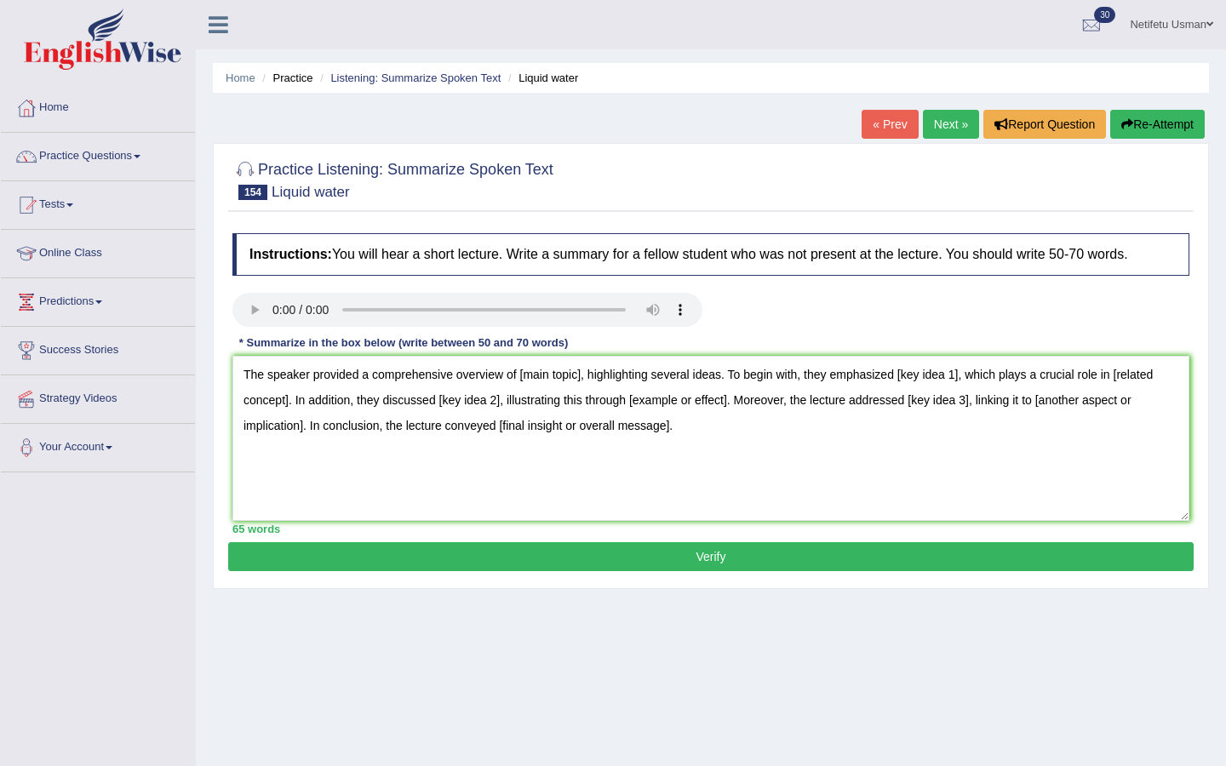
type textarea "The speaker provided a comprehensive overview of [main topic], highlighting sev…"
click at [584, 380] on textarea "The speaker provided a comprehensive overview of [main topic], highlighting sev…" at bounding box center [710, 438] width 957 height 165
drag, startPoint x: 243, startPoint y: 374, endPoint x: 657, endPoint y: 499, distance: 432.7
click at [657, 499] on textarea "The speaker provided a comprehensive overview of highlighting several ideas. To…" at bounding box center [710, 438] width 957 height 165
click at [468, 379] on textarea "The speaker provided a comprehensive overview of highlighting several ideas. To…" at bounding box center [710, 438] width 957 height 165
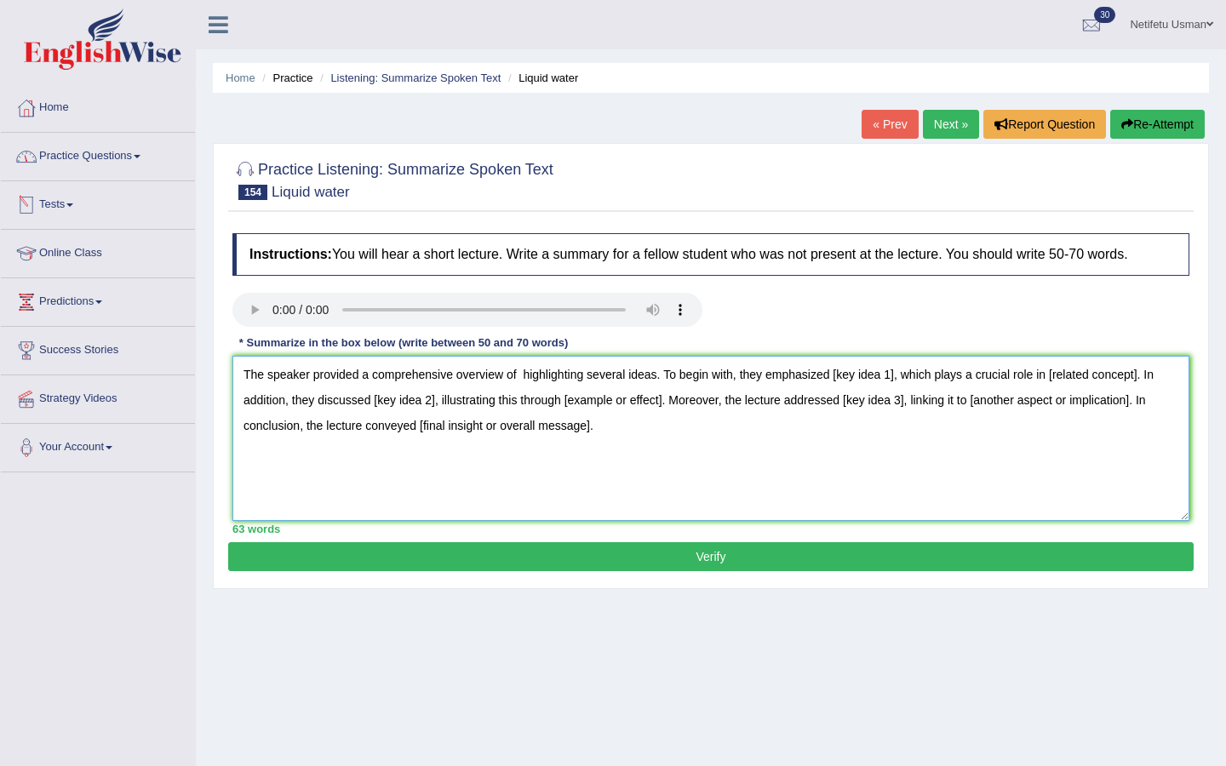
type textarea "The speaker provided a comprehensive overview of highlighting several ideas. To…"
click at [73, 204] on span at bounding box center [69, 204] width 7 height 3
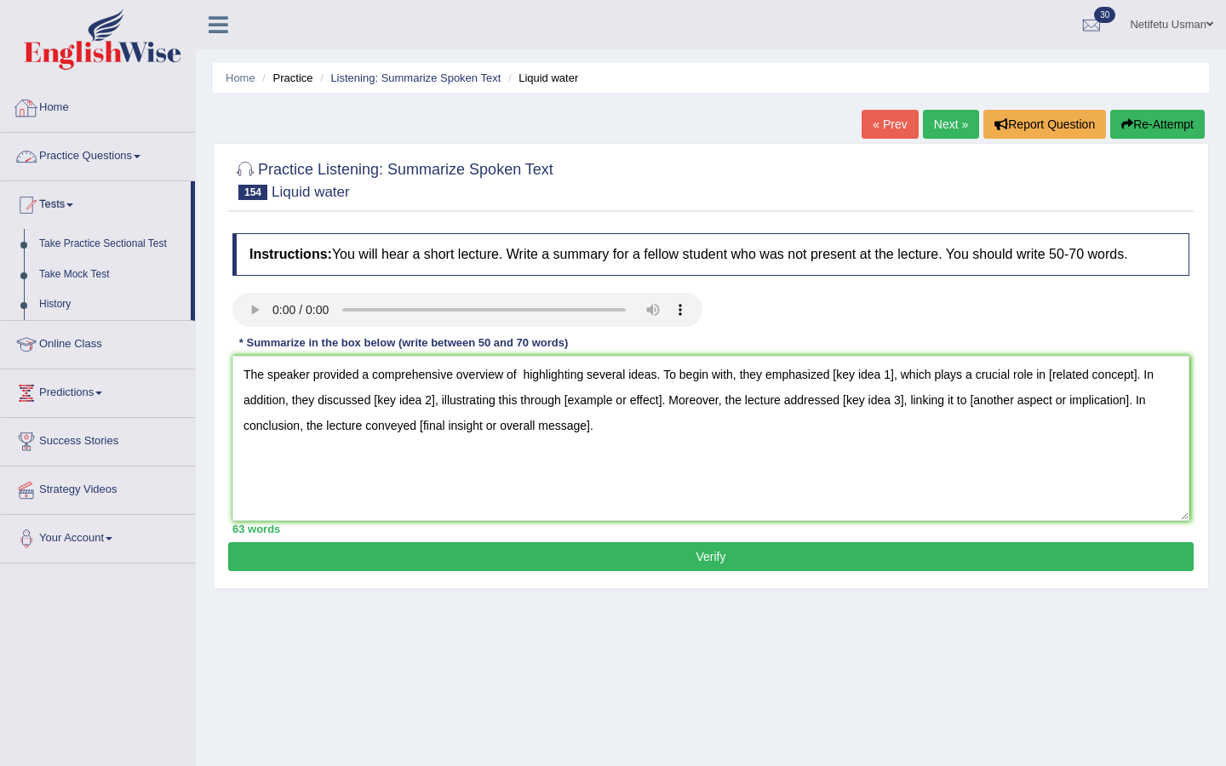
click at [61, 108] on link "Home" at bounding box center [98, 105] width 194 height 43
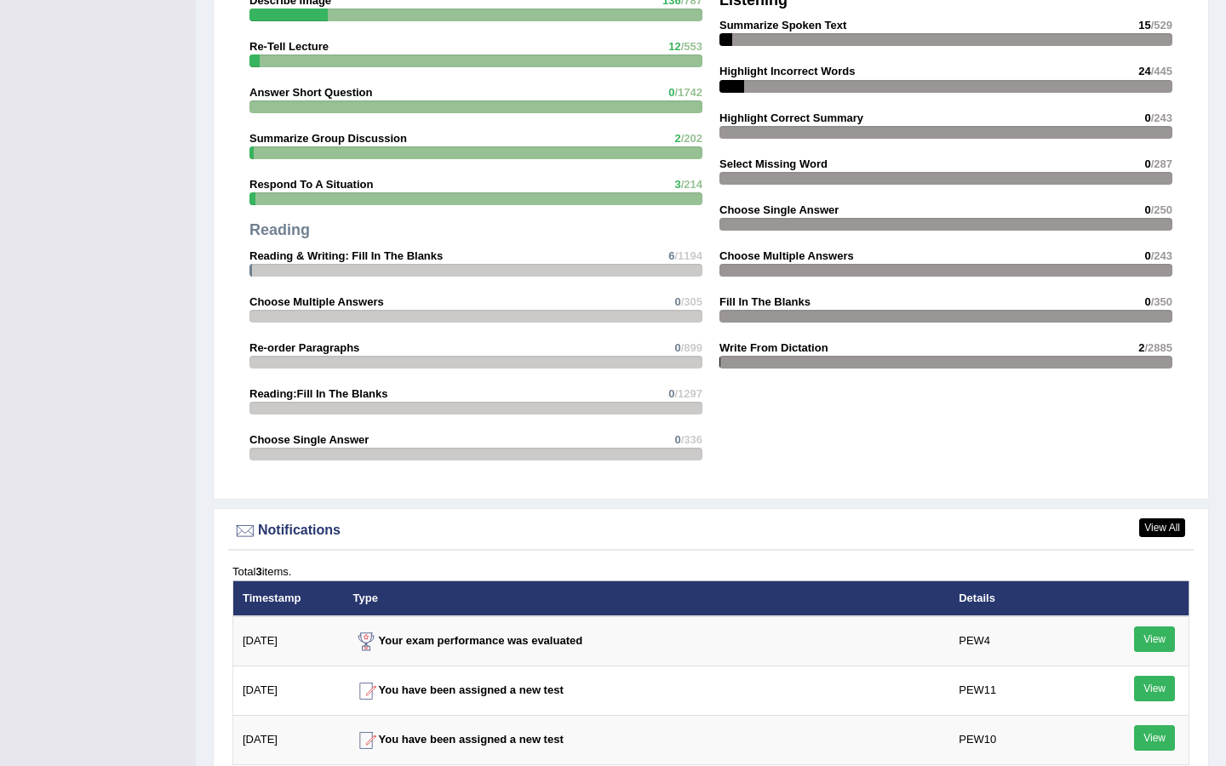
scroll to position [2168, 0]
